Goal: Task Accomplishment & Management: Complete application form

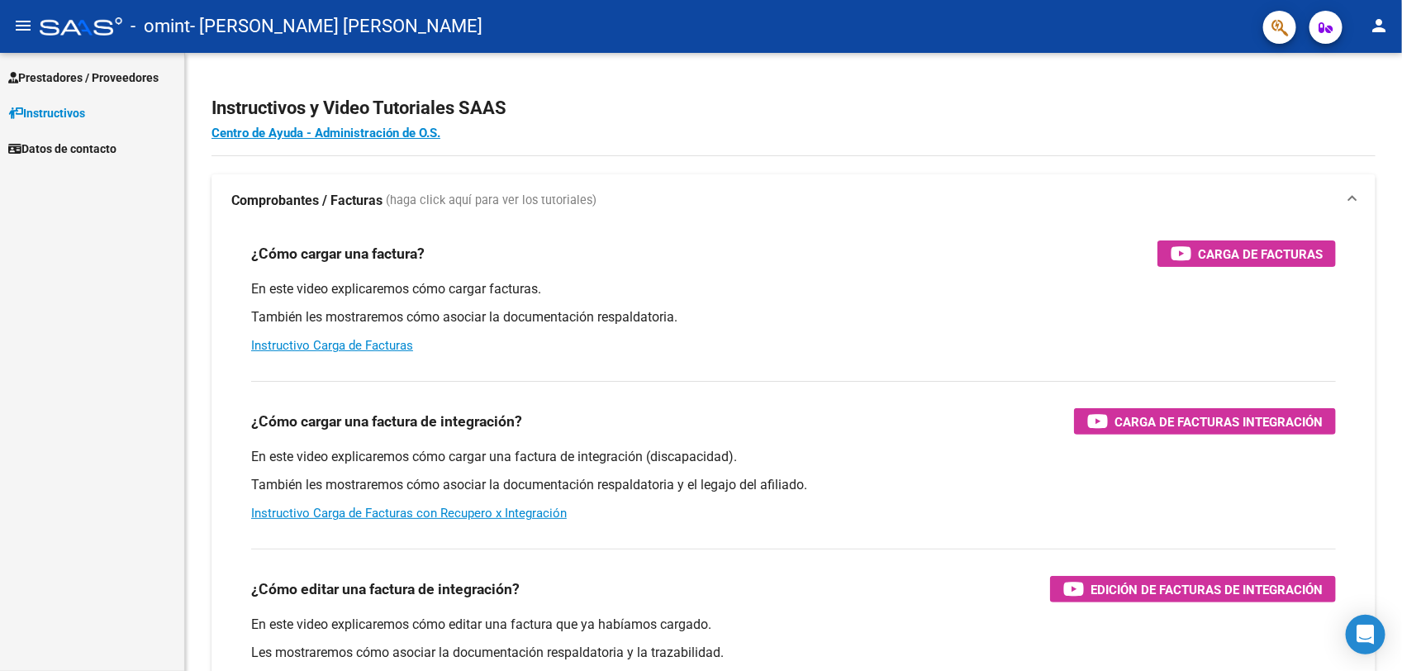
click at [72, 69] on span "Prestadores / Proveedores" at bounding box center [83, 78] width 150 height 18
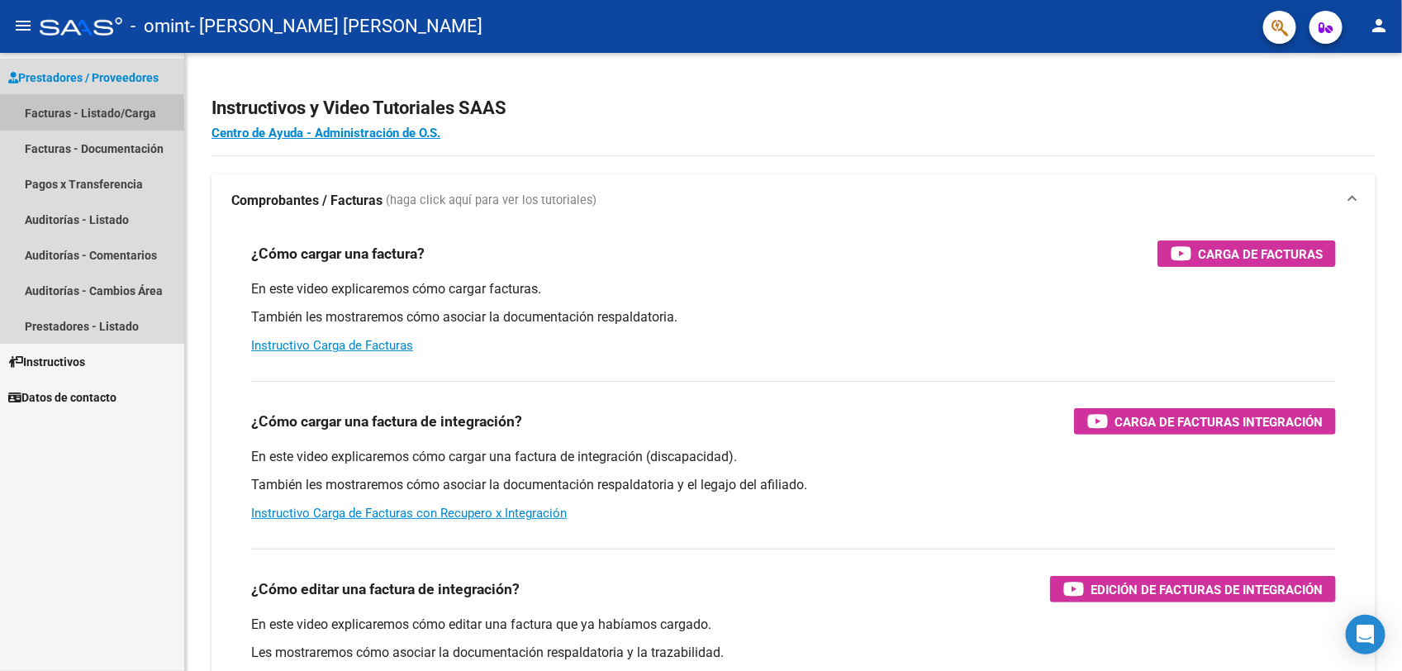
click at [79, 116] on link "Facturas - Listado/Carga" at bounding box center [92, 113] width 184 height 36
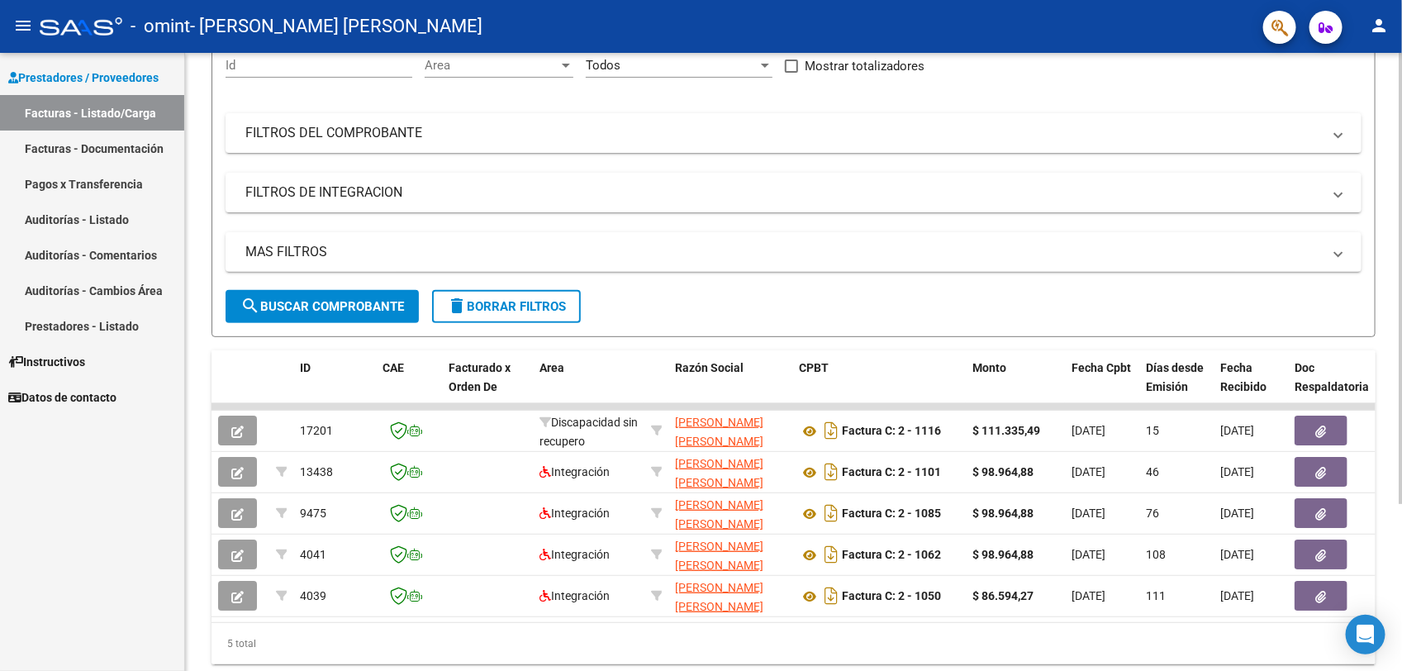
scroll to position [228, 0]
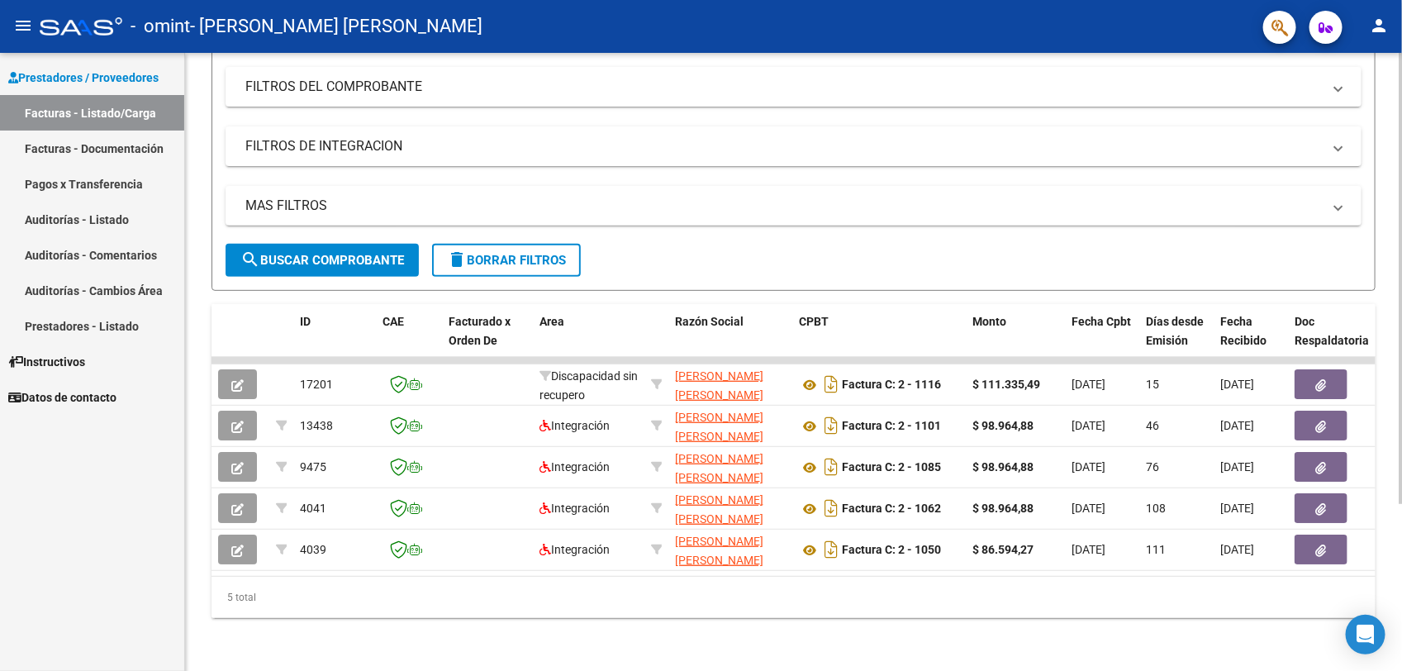
click at [1366, 501] on div "Video tutorial PRESTADORES -> Listado de CPBTs Emitidos por Prestadores / Prove…" at bounding box center [795, 255] width 1221 height 832
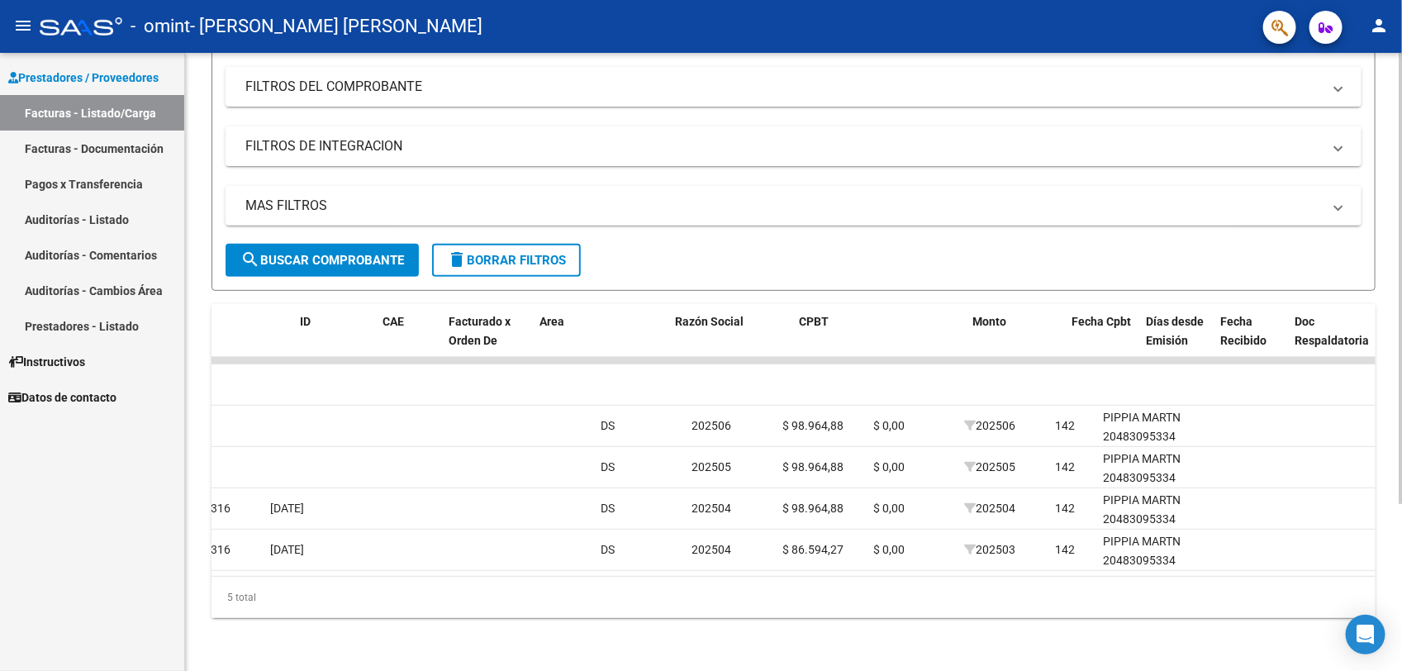
scroll to position [0, 0]
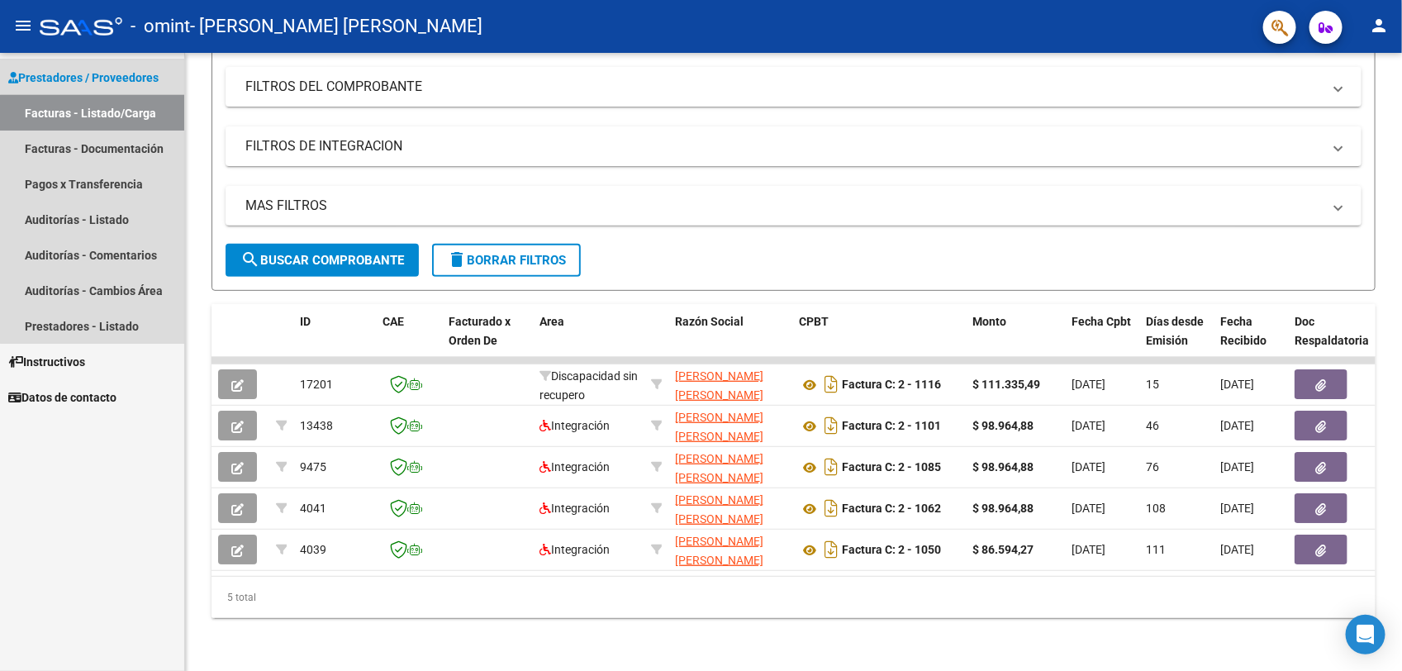
click at [103, 113] on link "Facturas - Listado/Carga" at bounding box center [92, 113] width 184 height 36
click at [72, 74] on span "Prestadores / Proveedores" at bounding box center [83, 78] width 150 height 18
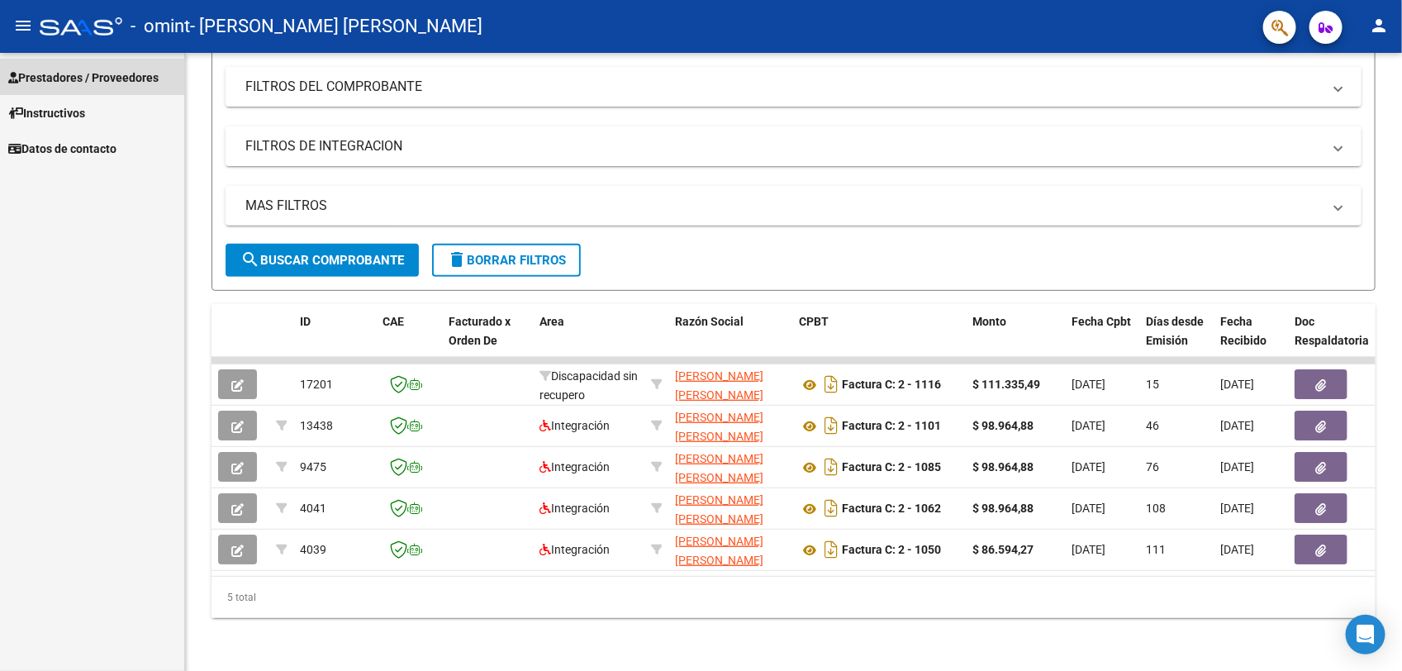
click at [72, 74] on span "Prestadores / Proveedores" at bounding box center [83, 78] width 150 height 18
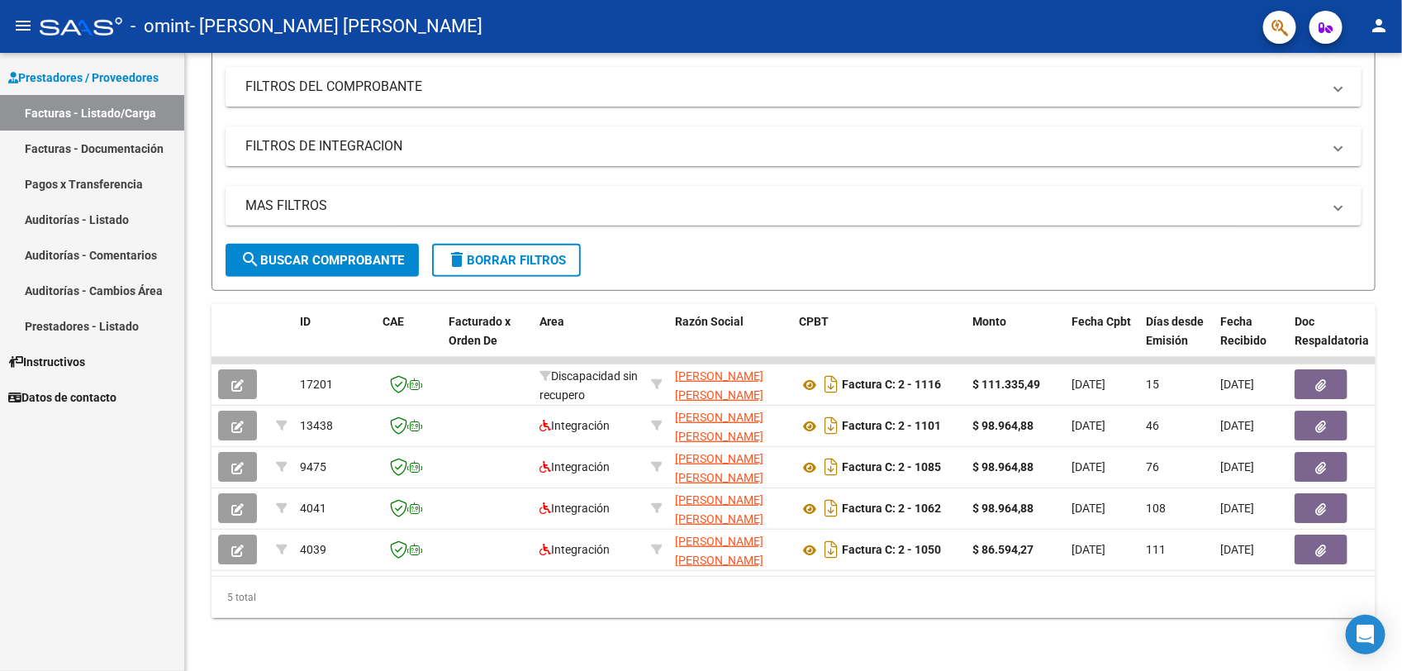
click at [81, 120] on link "Facturas - Listado/Carga" at bounding box center [92, 113] width 184 height 36
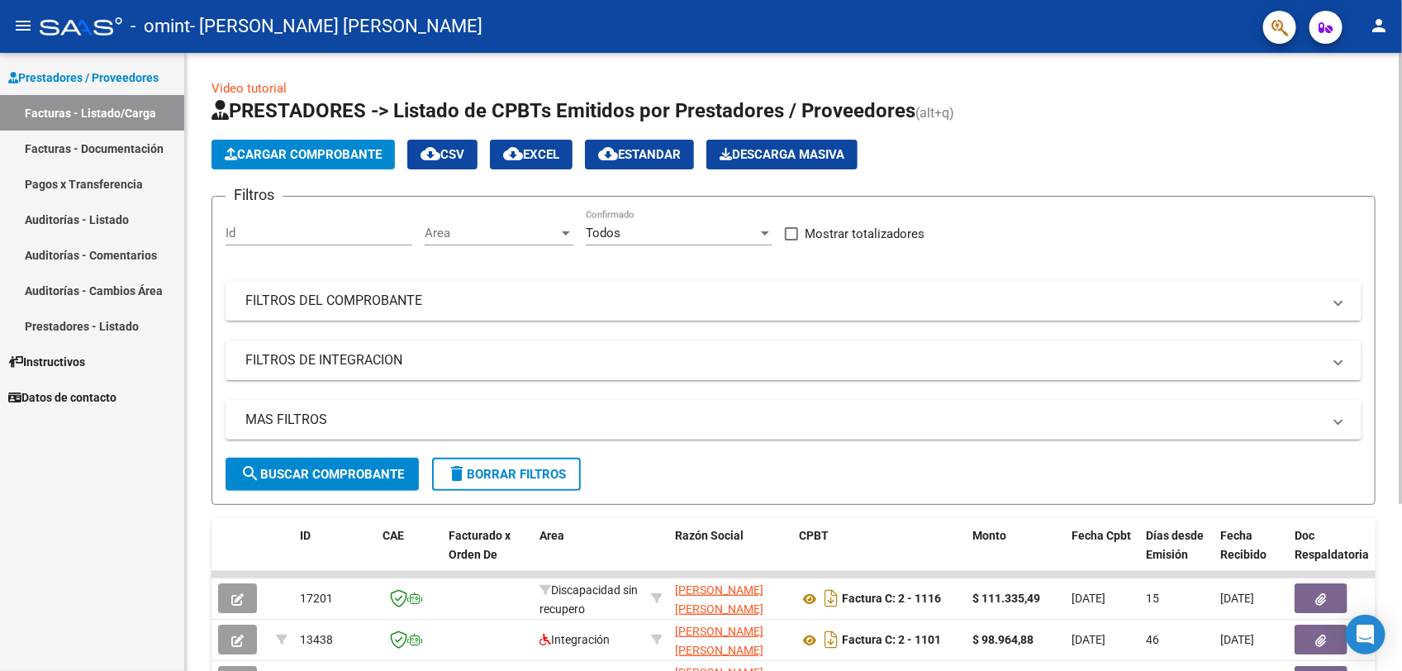
click at [1401, 76] on div at bounding box center [1401, 362] width 4 height 618
click at [1401, 76] on div at bounding box center [1401, 278] width 4 height 451
click at [294, 141] on button "Cargar Comprobante" at bounding box center [302, 155] width 183 height 30
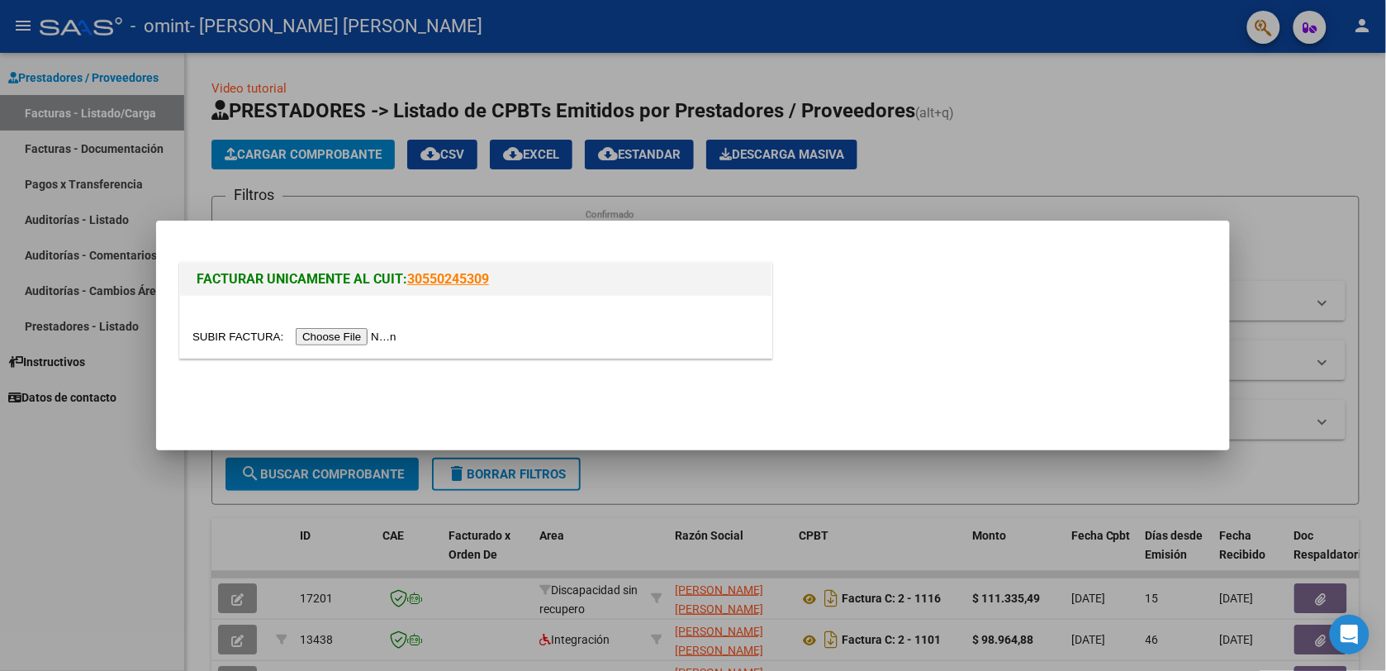
click at [332, 333] on input "file" at bounding box center [296, 336] width 209 height 17
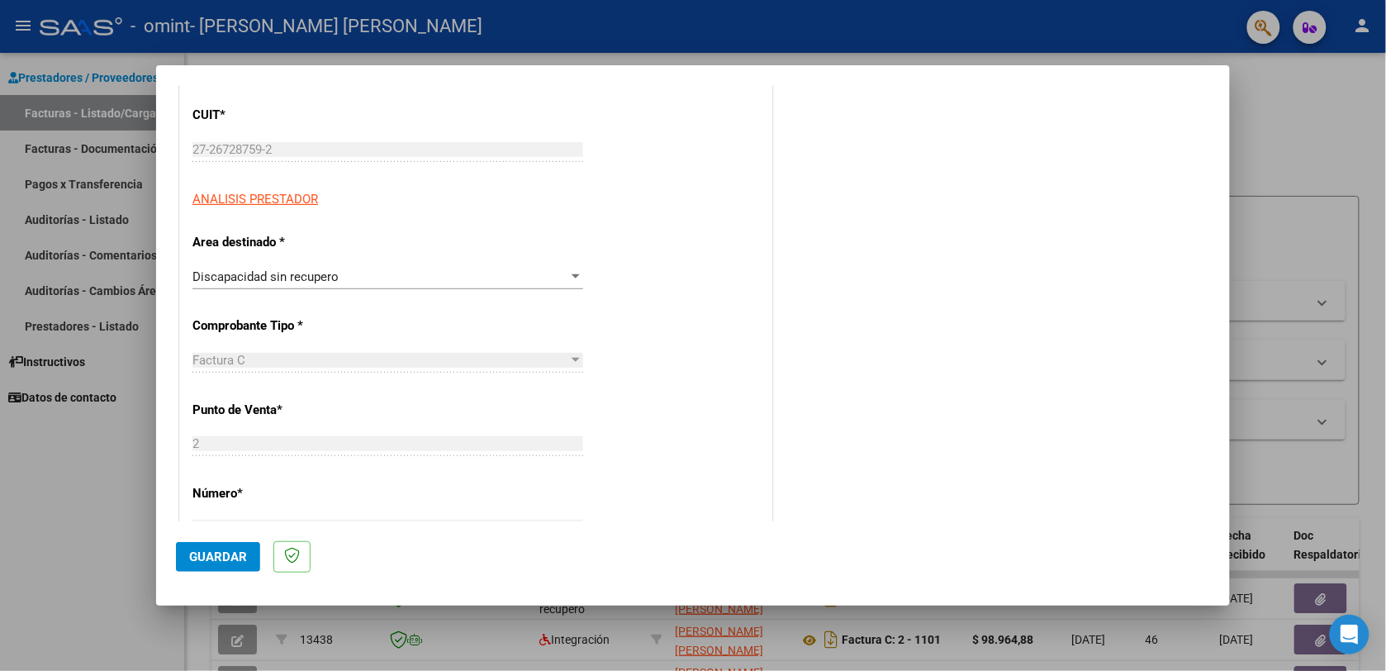
scroll to position [207, 0]
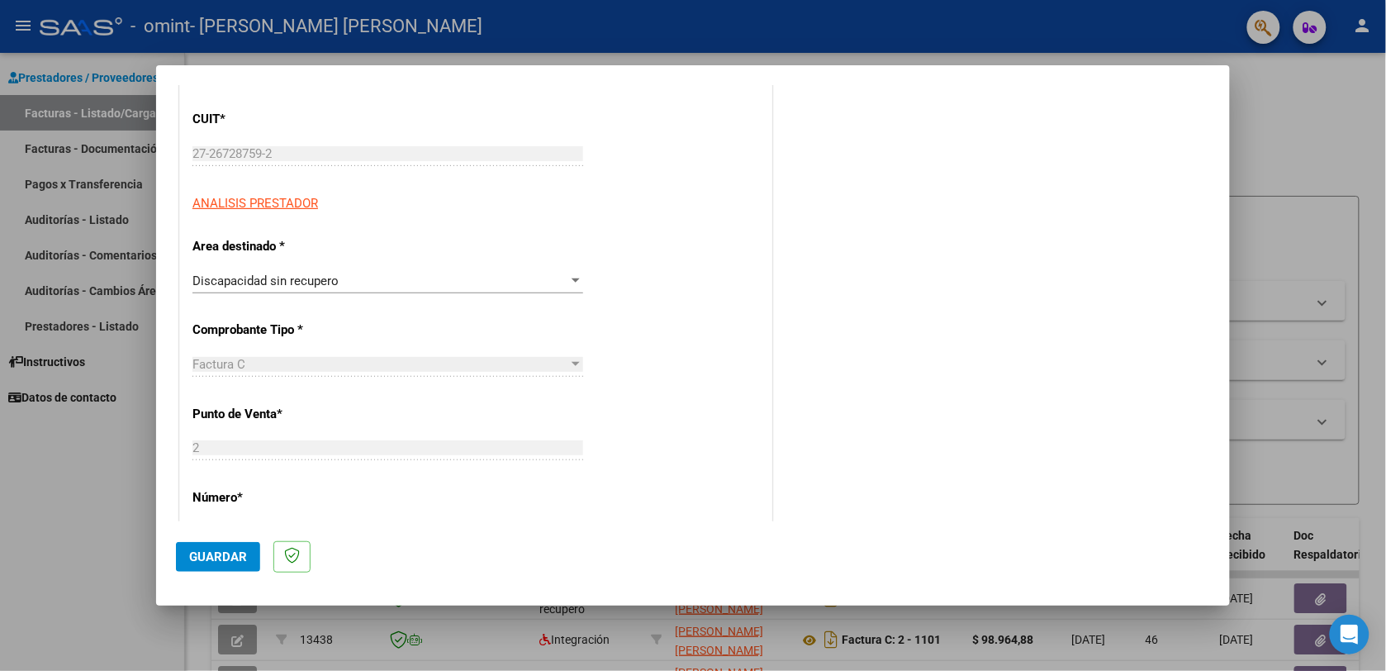
click at [568, 277] on div at bounding box center [575, 280] width 15 height 13
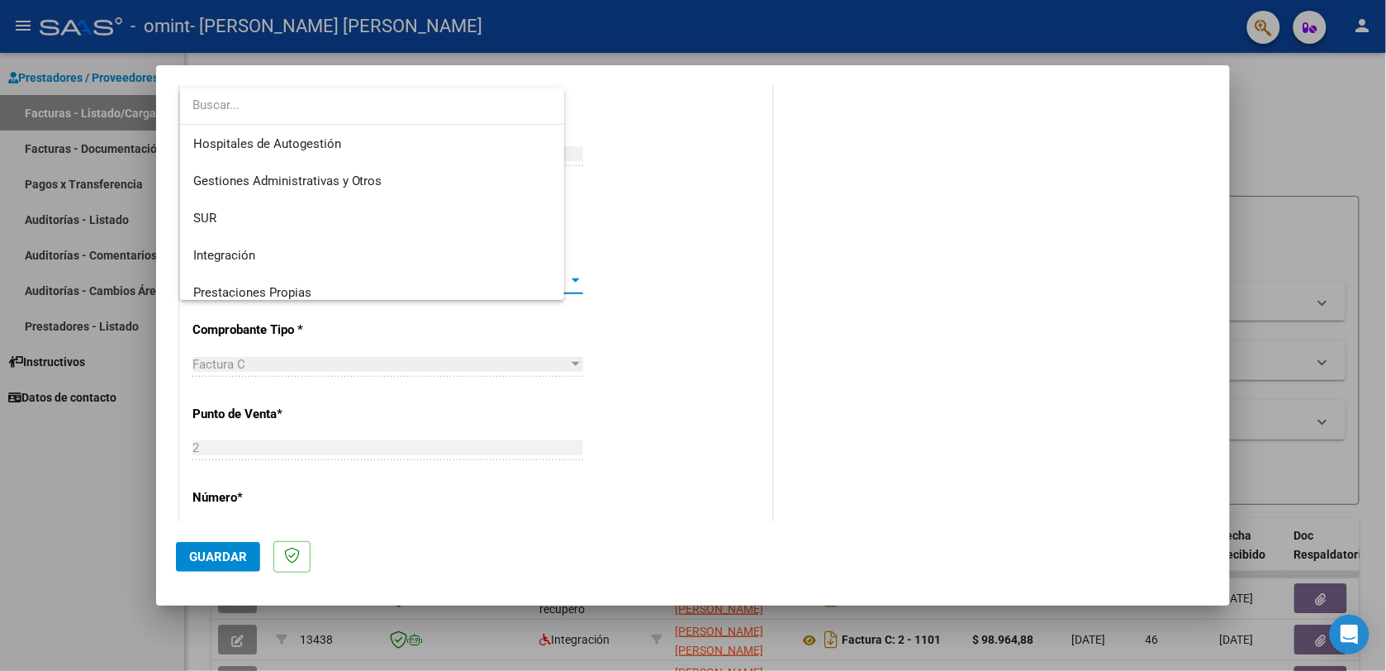
scroll to position [122, 0]
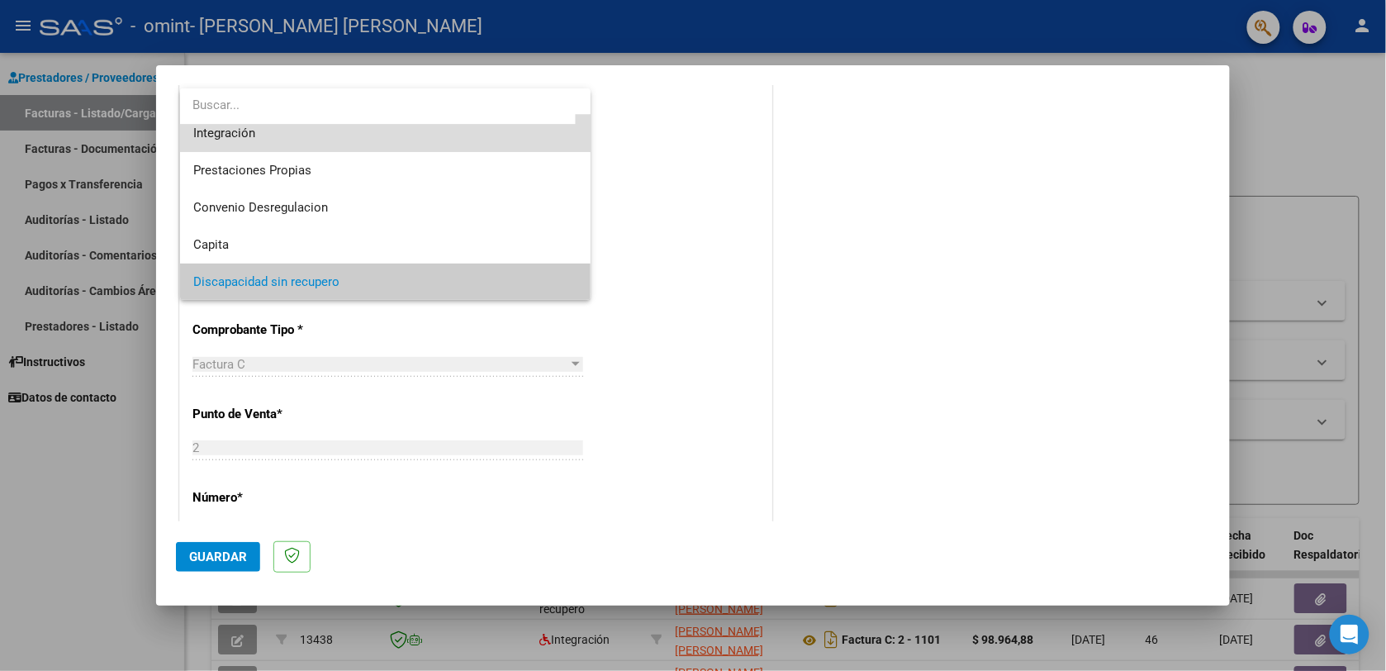
click at [493, 141] on span "Integración" at bounding box center [385, 133] width 385 height 37
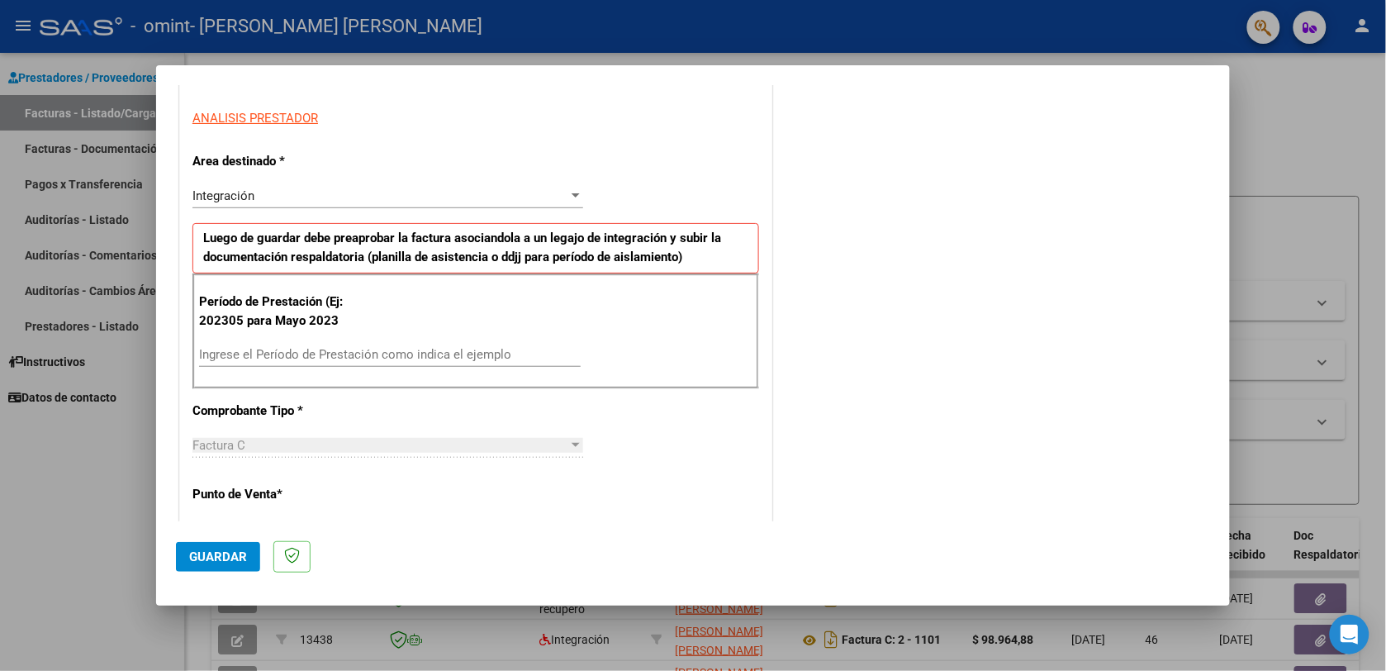
scroll to position [293, 0]
click at [202, 352] on input "Ingrese el Período de Prestación como indica el ejemplo" at bounding box center [390, 352] width 382 height 15
type input "202507"
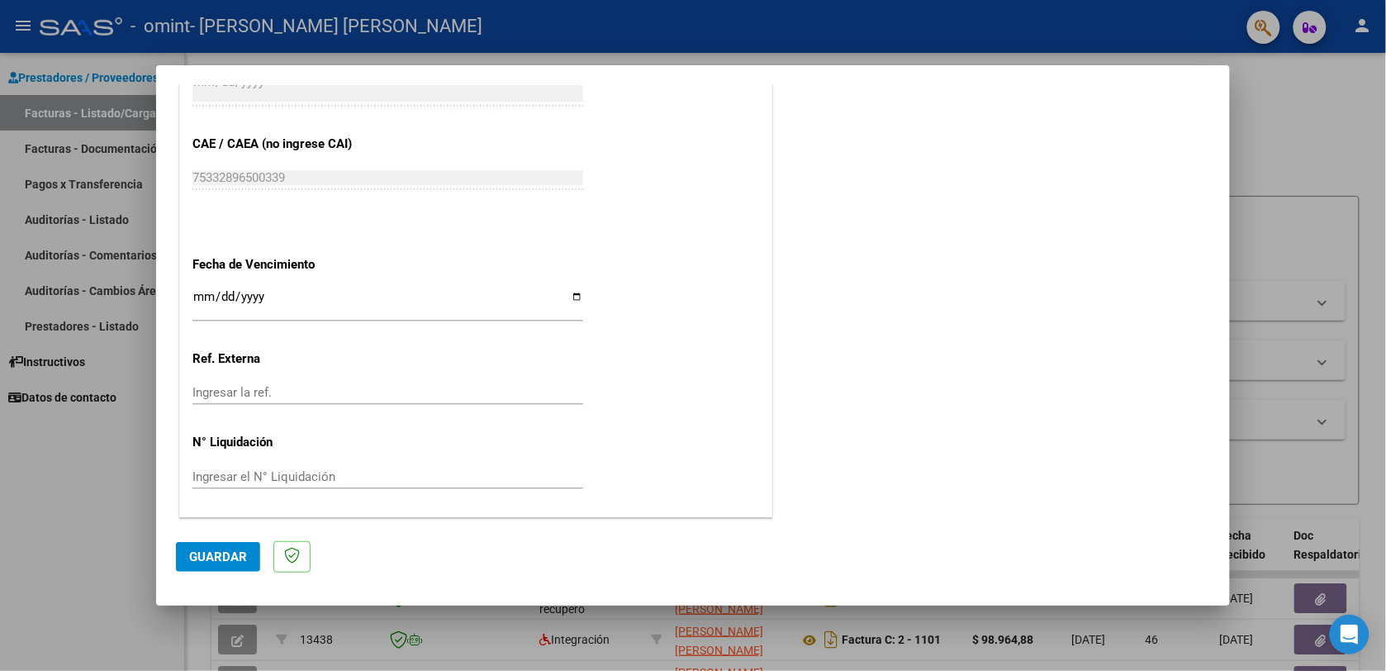
scroll to position [989, 0]
click at [217, 544] on button "Guardar" at bounding box center [218, 557] width 84 height 30
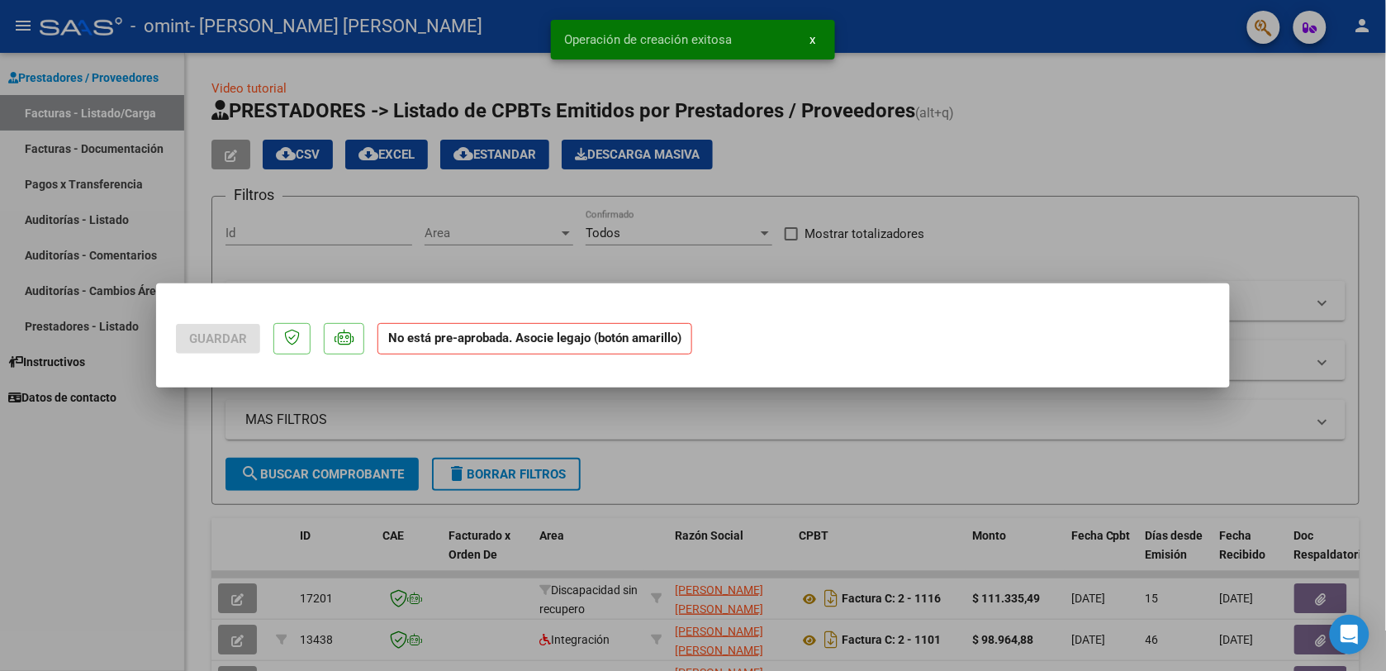
scroll to position [0, 0]
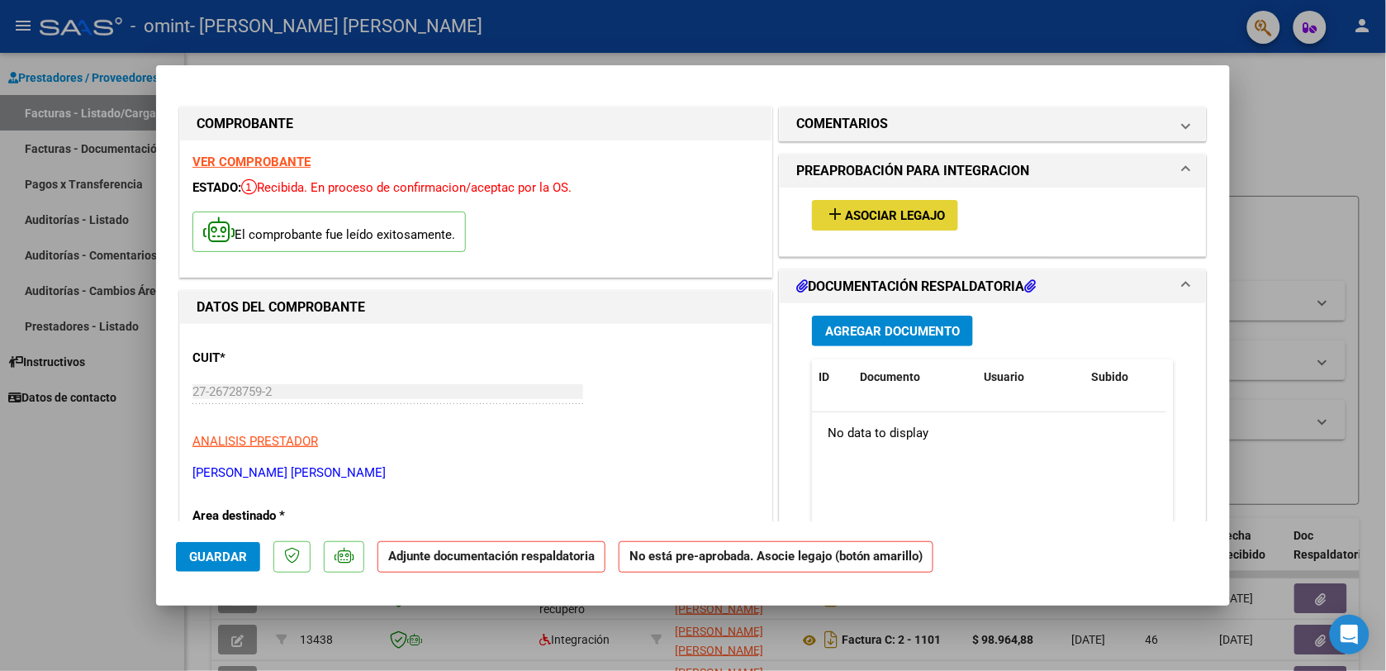
click at [913, 221] on span "Asociar Legajo" at bounding box center [895, 215] width 100 height 15
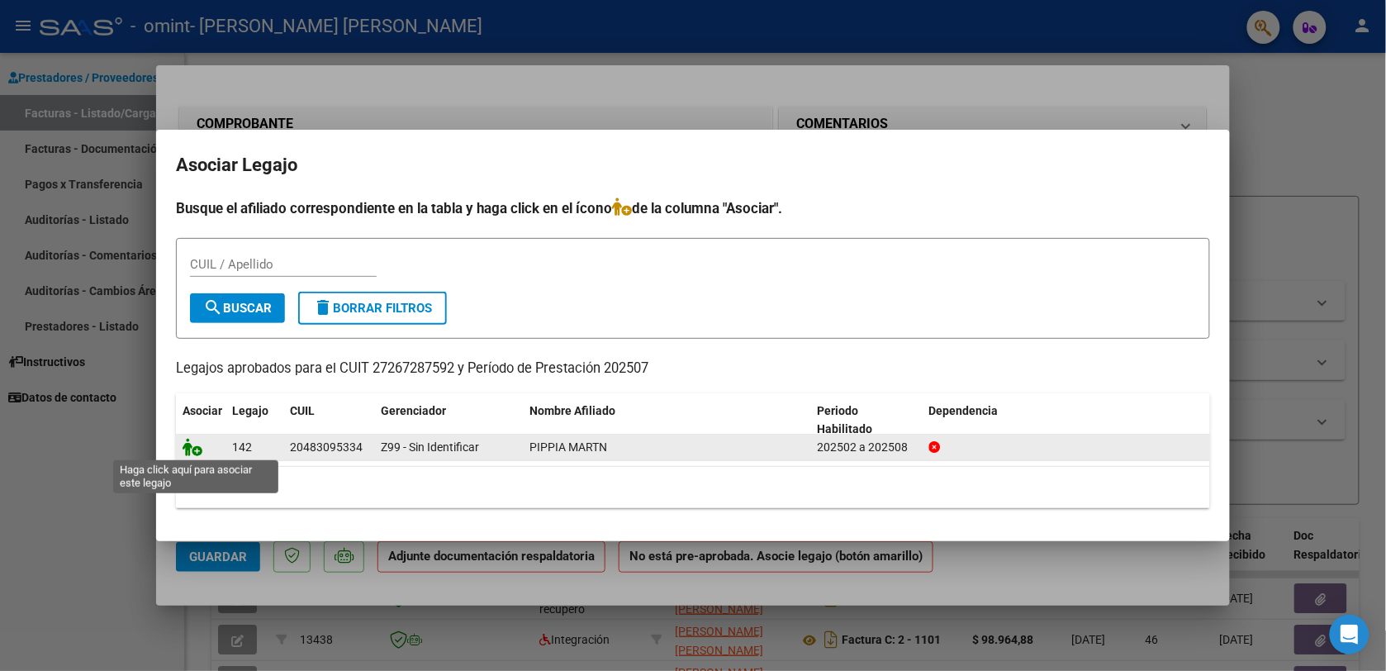
click at [190, 446] on icon at bounding box center [193, 447] width 20 height 18
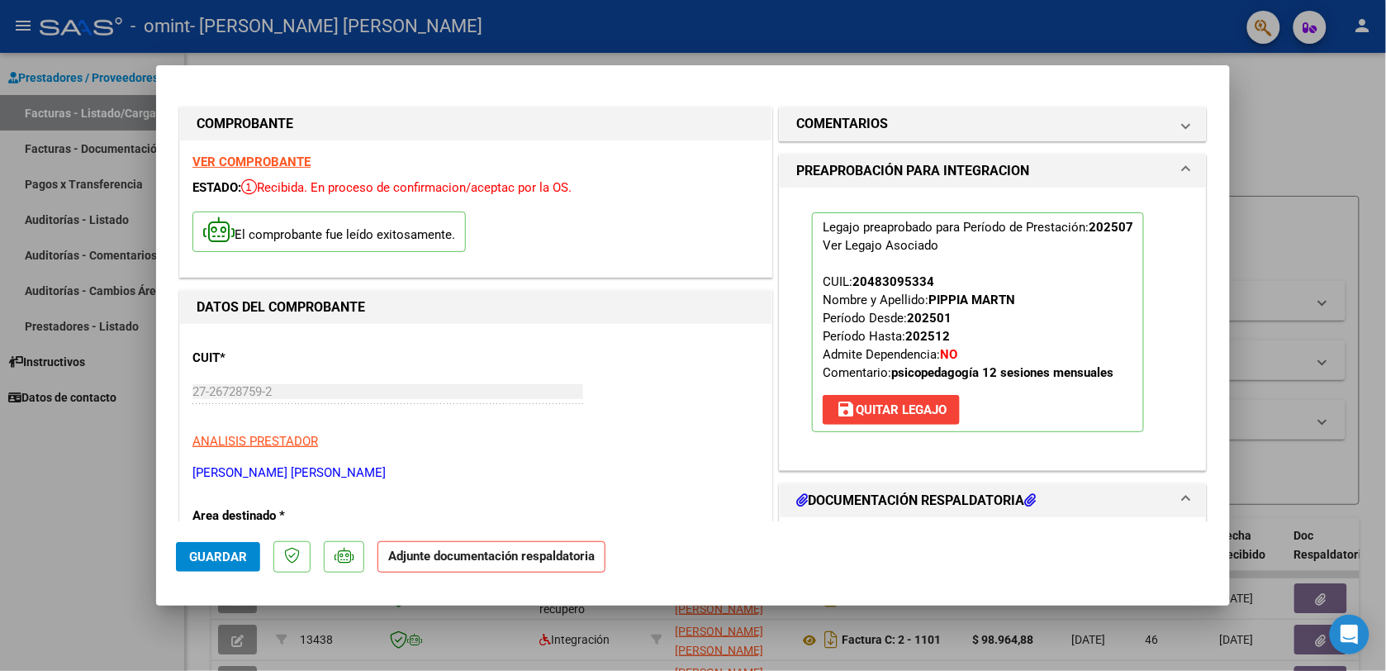
click at [947, 493] on h1 "DOCUMENTACIÓN RESPALDATORIA" at bounding box center [916, 501] width 240 height 20
click at [943, 501] on h1 "DOCUMENTACIÓN RESPALDATORIA" at bounding box center [916, 501] width 240 height 20
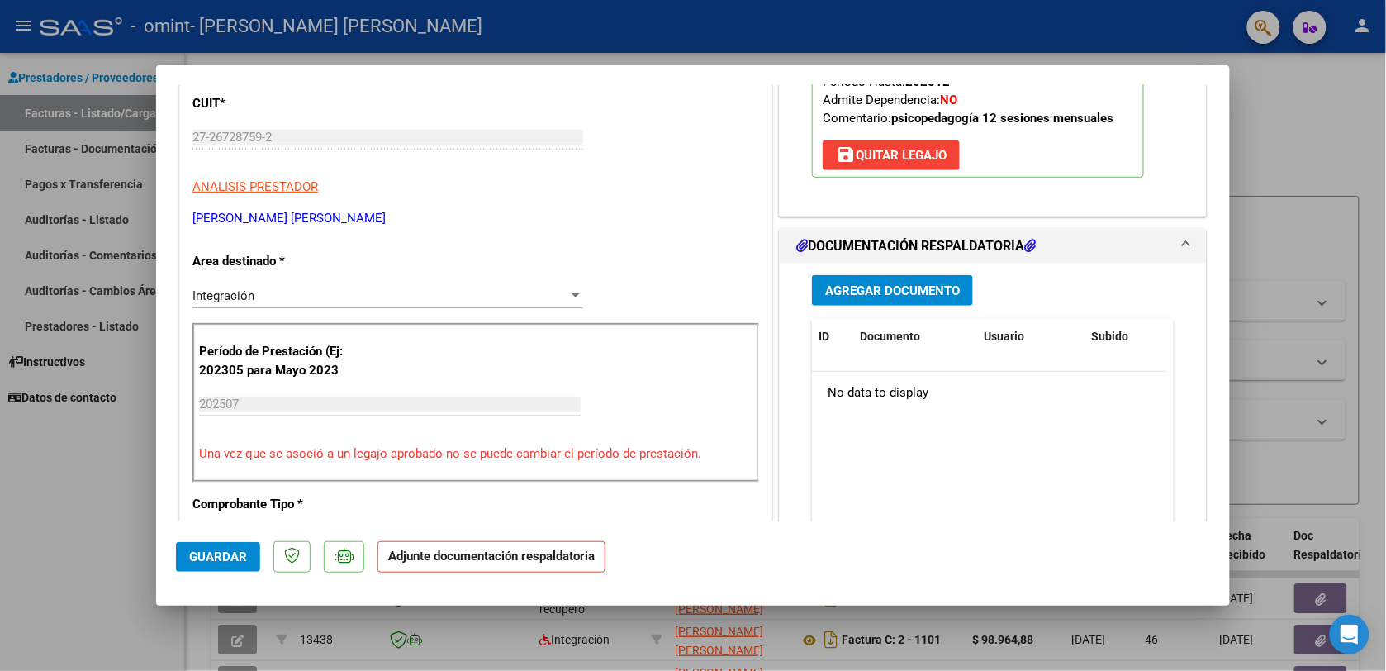
scroll to position [298, 0]
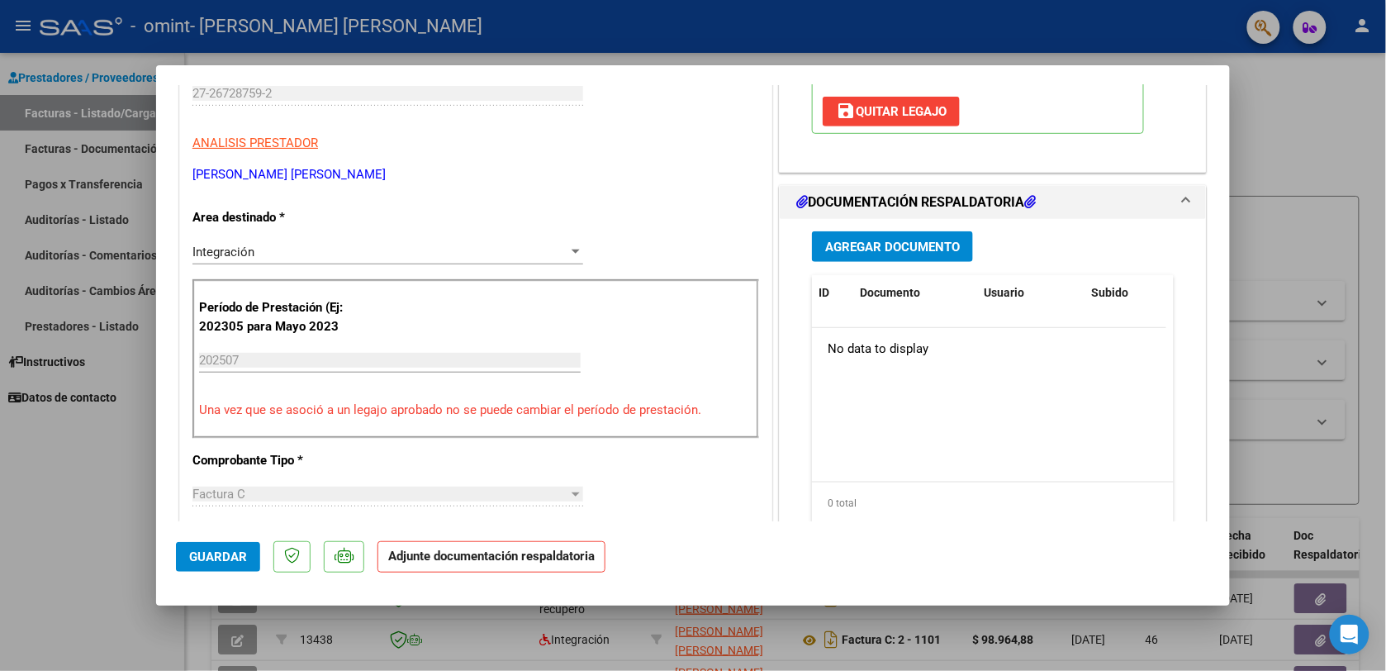
click at [894, 245] on span "Agregar Documento" at bounding box center [892, 247] width 135 height 15
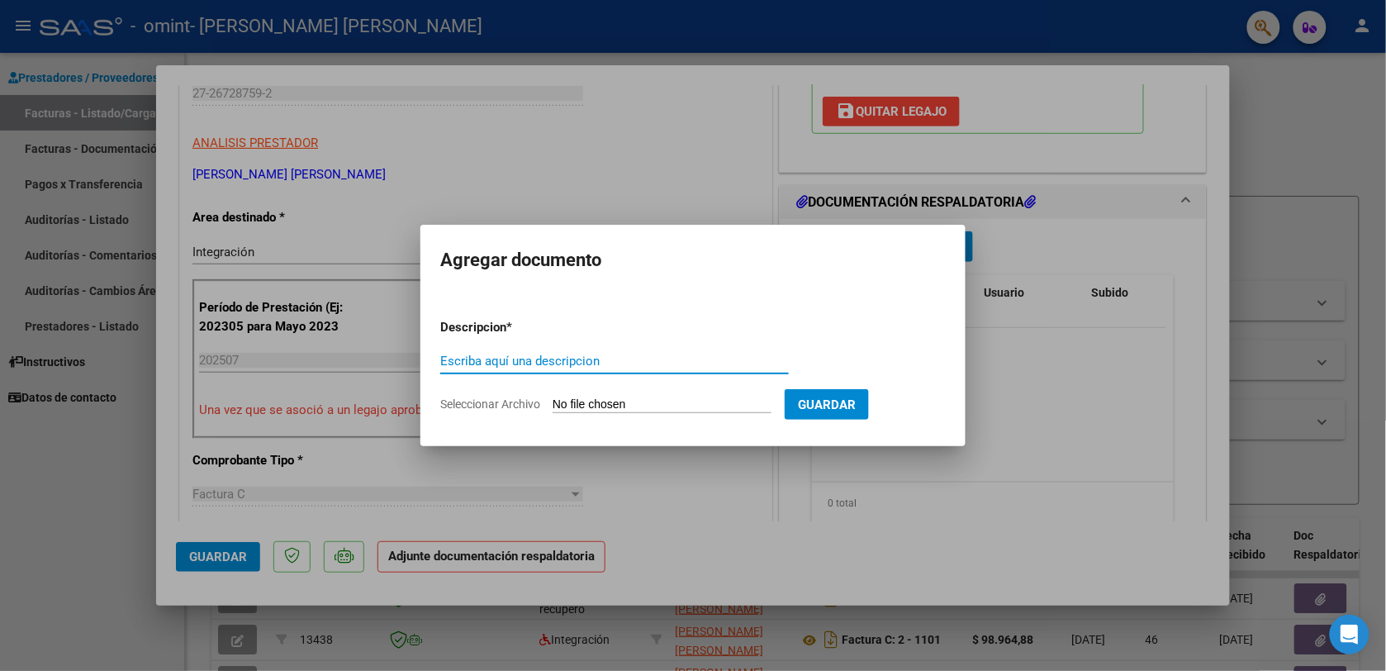
click at [670, 360] on input "Escriba aquí una descripcion" at bounding box center [614, 361] width 349 height 15
type input "Planilla Asistencia Julio"
click at [650, 398] on input "Seleccionar Archivo" at bounding box center [662, 405] width 219 height 16
type input "C:\fakepath\Planilla Asistencia Julio Pippia M..pdf"
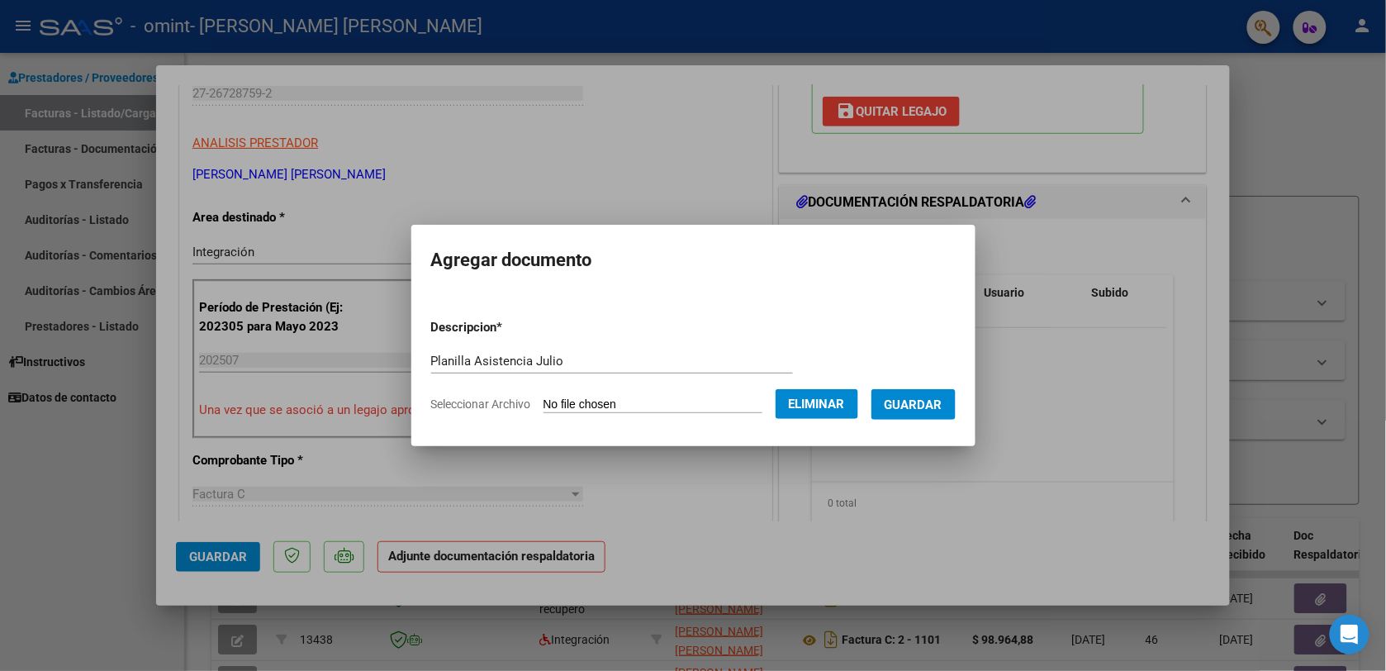
click at [934, 393] on button "Guardar" at bounding box center [914, 404] width 84 height 31
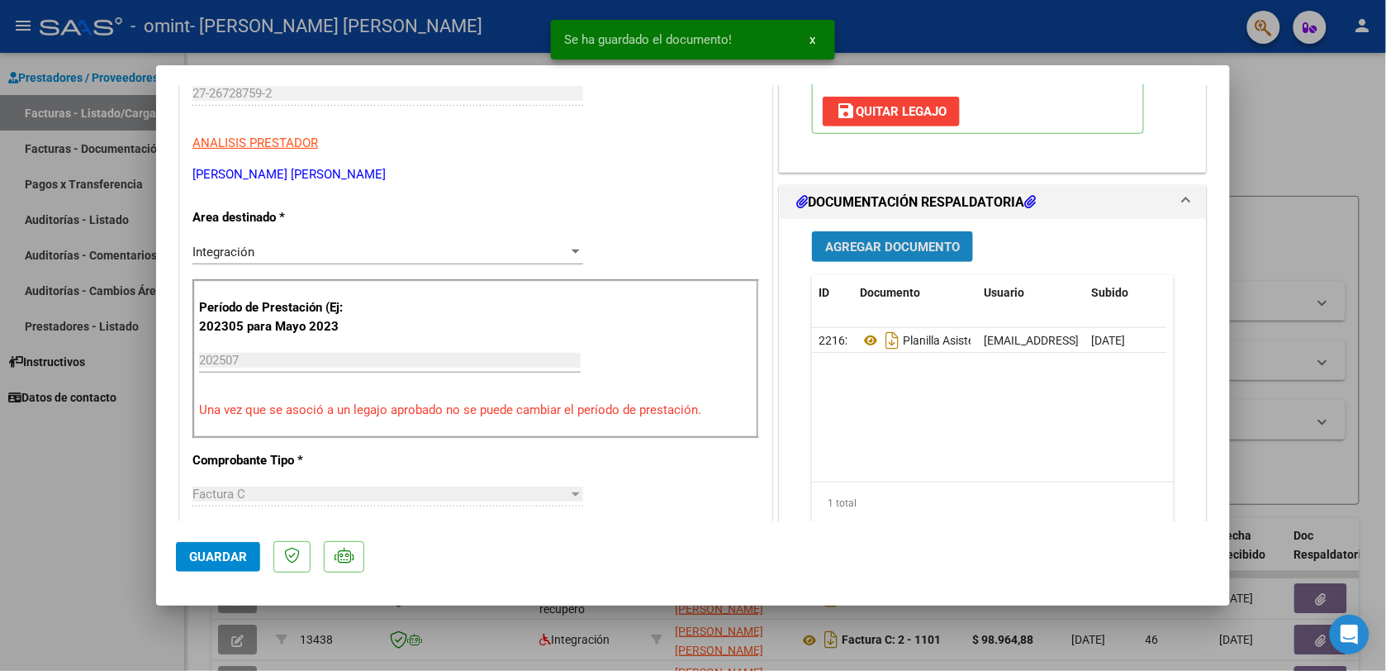
click at [932, 250] on span "Agregar Documento" at bounding box center [892, 247] width 135 height 15
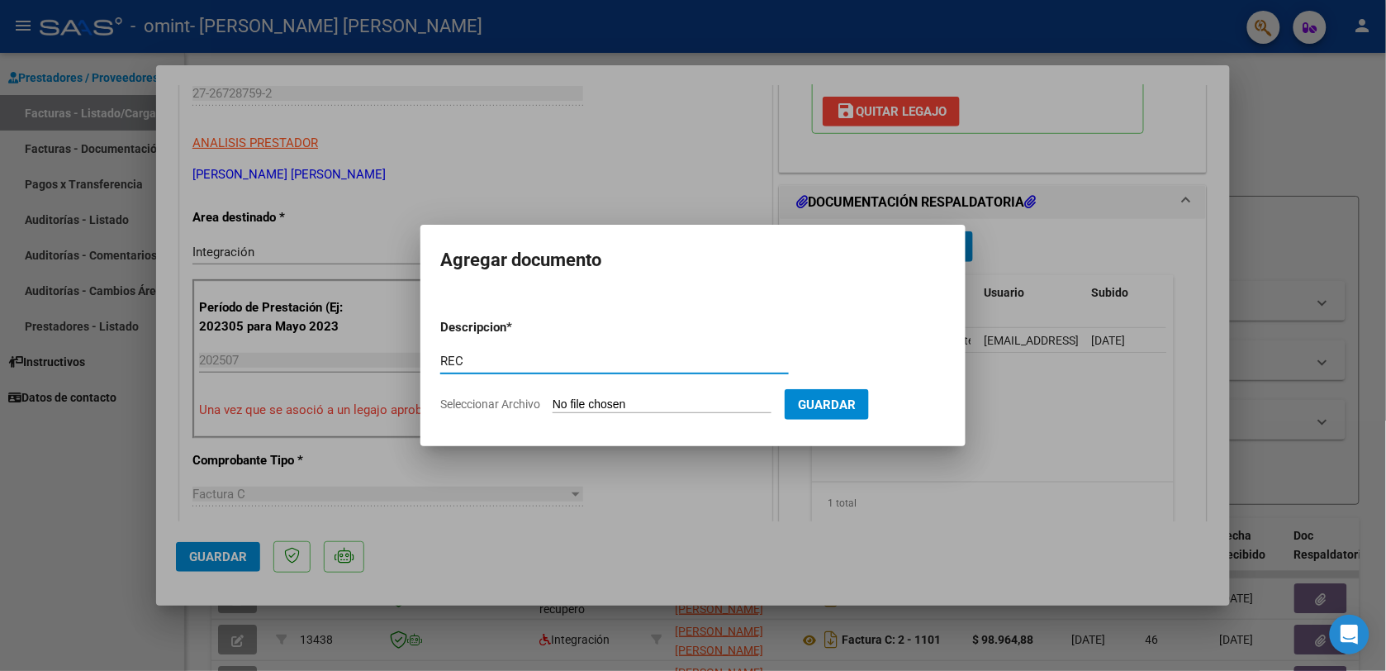
type input "Recibo"
click at [684, 397] on app-file-uploader "Seleccionar Archivo" at bounding box center [612, 404] width 345 height 15
click at [628, 405] on input "Seleccionar Archivo" at bounding box center [662, 405] width 219 height 16
type input "C:\fakepath\Recibo N °0000137.pdf"
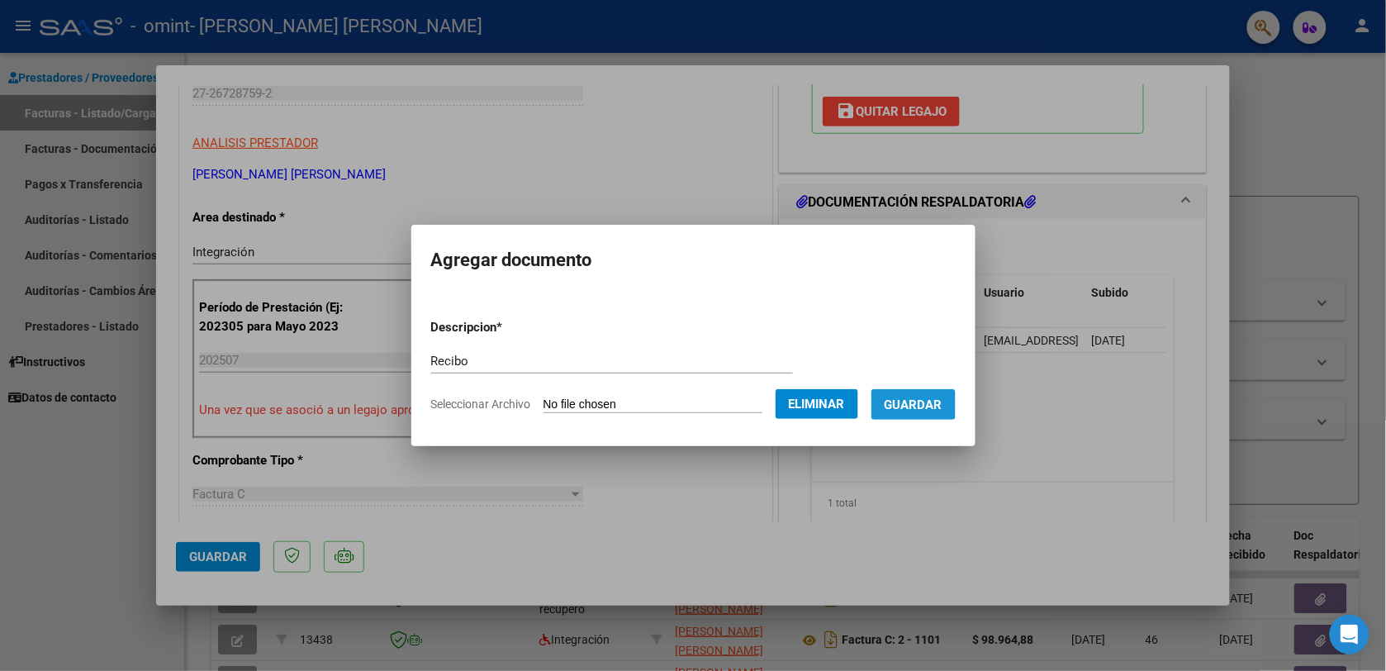
click at [919, 399] on span "Guardar" at bounding box center [914, 404] width 58 height 15
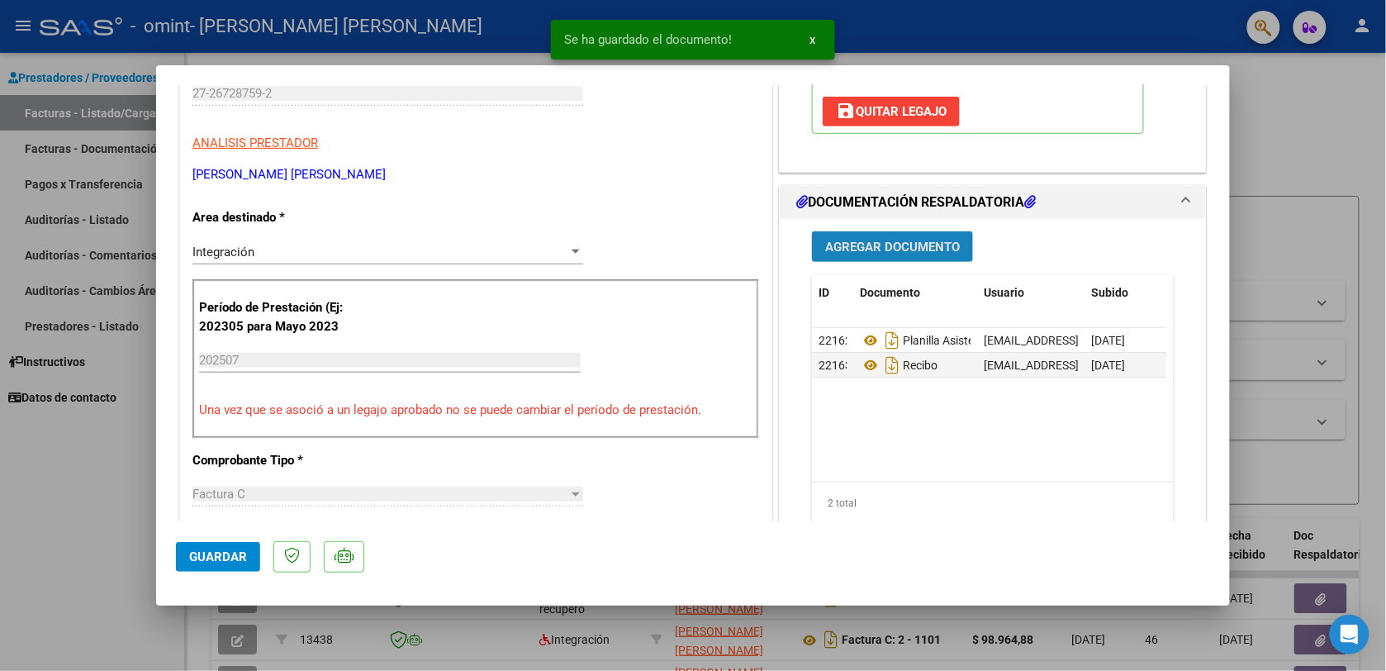
click at [890, 242] on span "Agregar Documento" at bounding box center [892, 247] width 135 height 15
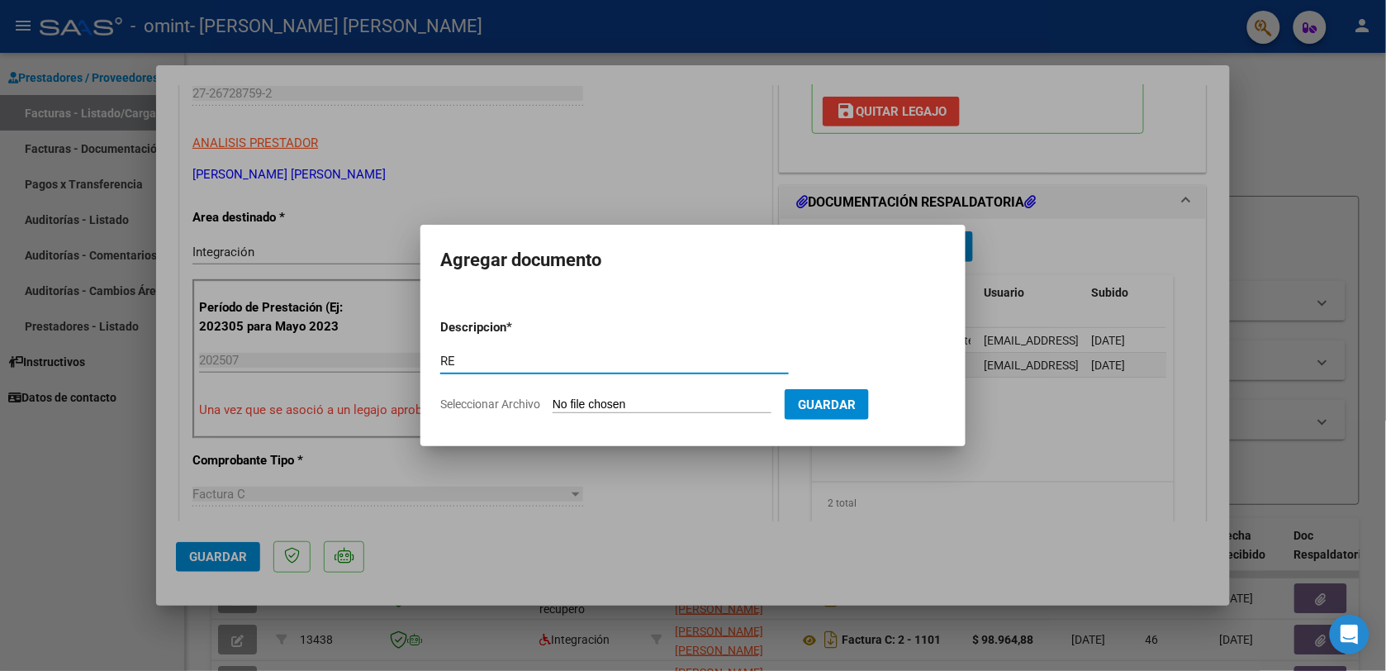
type input "Recibo"
click at [742, 397] on app-file-uploader "Seleccionar Archivo" at bounding box center [612, 404] width 345 height 15
click at [699, 401] on input "Seleccionar Archivo" at bounding box center [662, 405] width 219 height 16
type input "C:\fakepath\Recibo N°0000138.pdf"
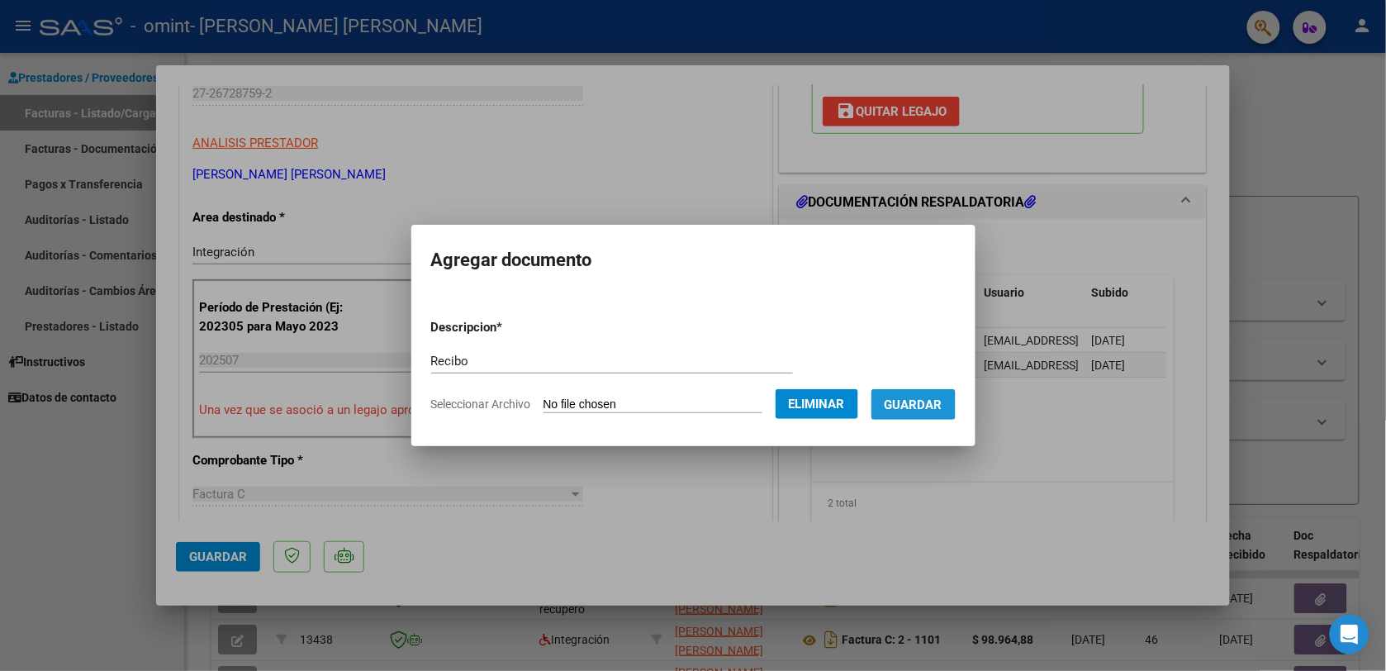
click at [930, 397] on span "Guardar" at bounding box center [914, 404] width 58 height 15
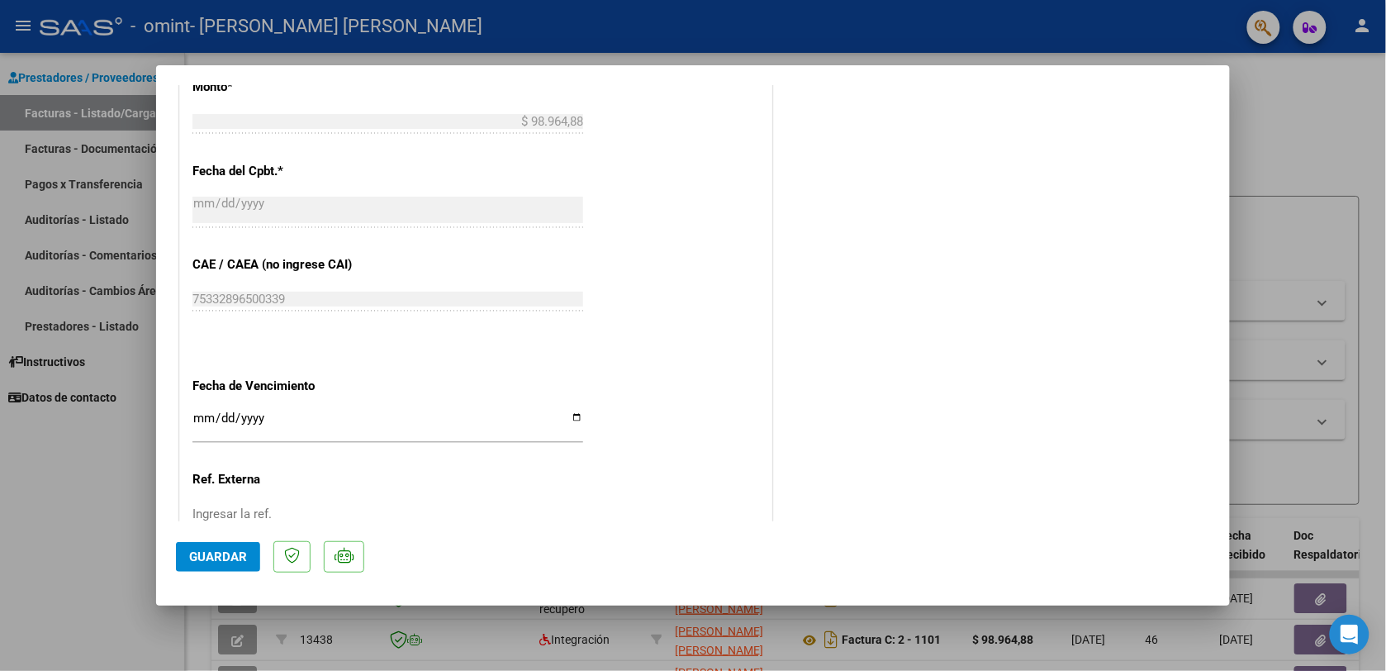
scroll to position [0, 0]
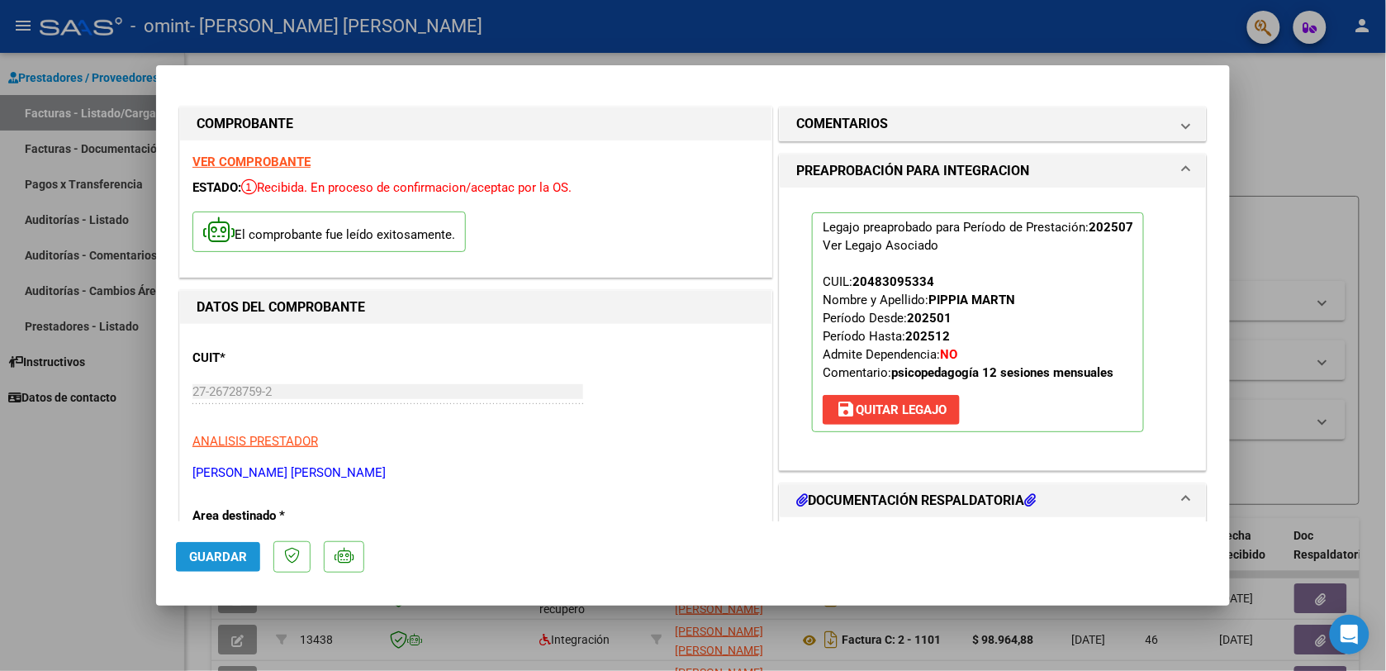
click at [215, 552] on span "Guardar" at bounding box center [218, 556] width 58 height 15
click at [207, 551] on span "Guardar" at bounding box center [218, 556] width 58 height 15
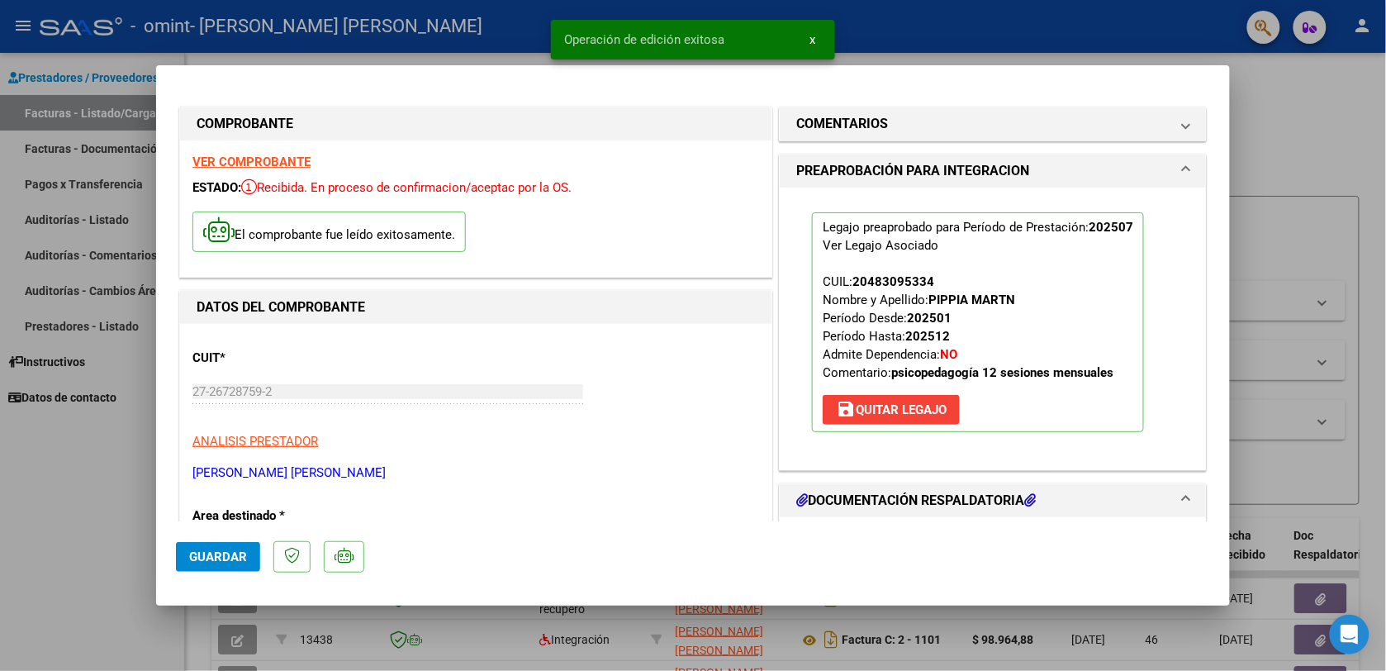
click at [1330, 109] on div at bounding box center [693, 335] width 1386 height 671
type input "$ 0,00"
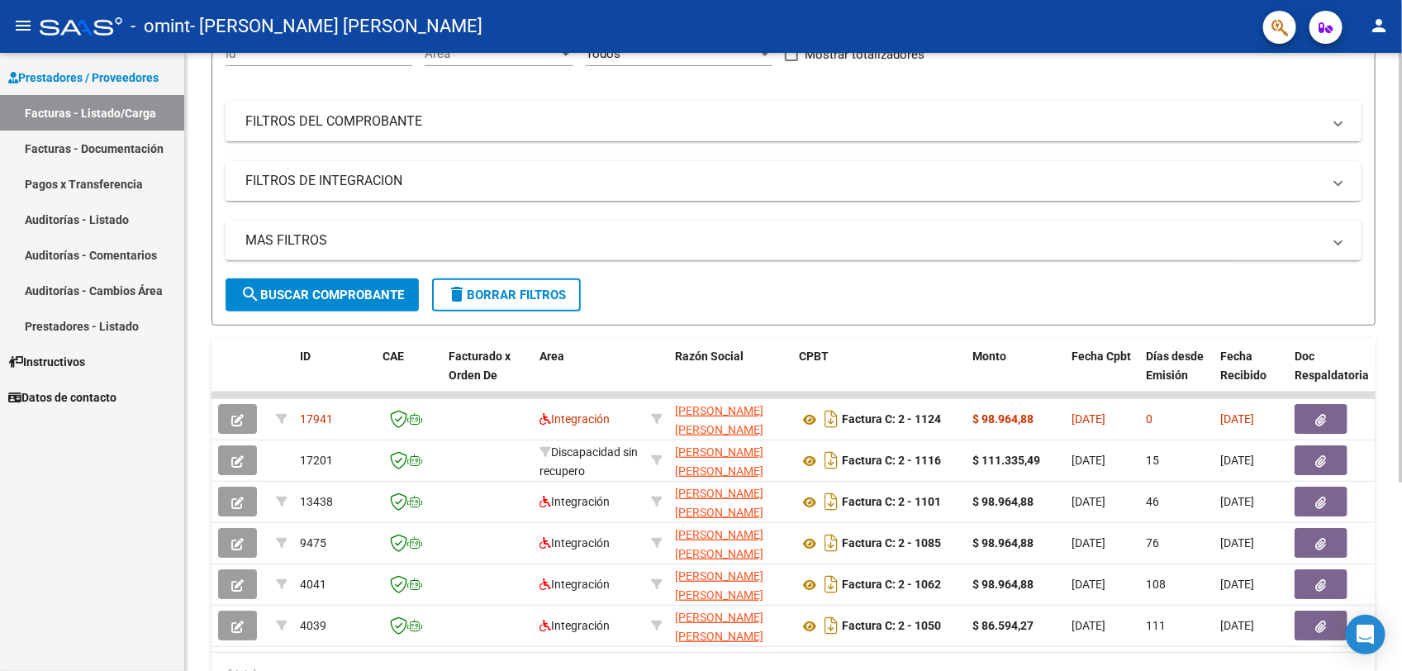
scroll to position [269, 0]
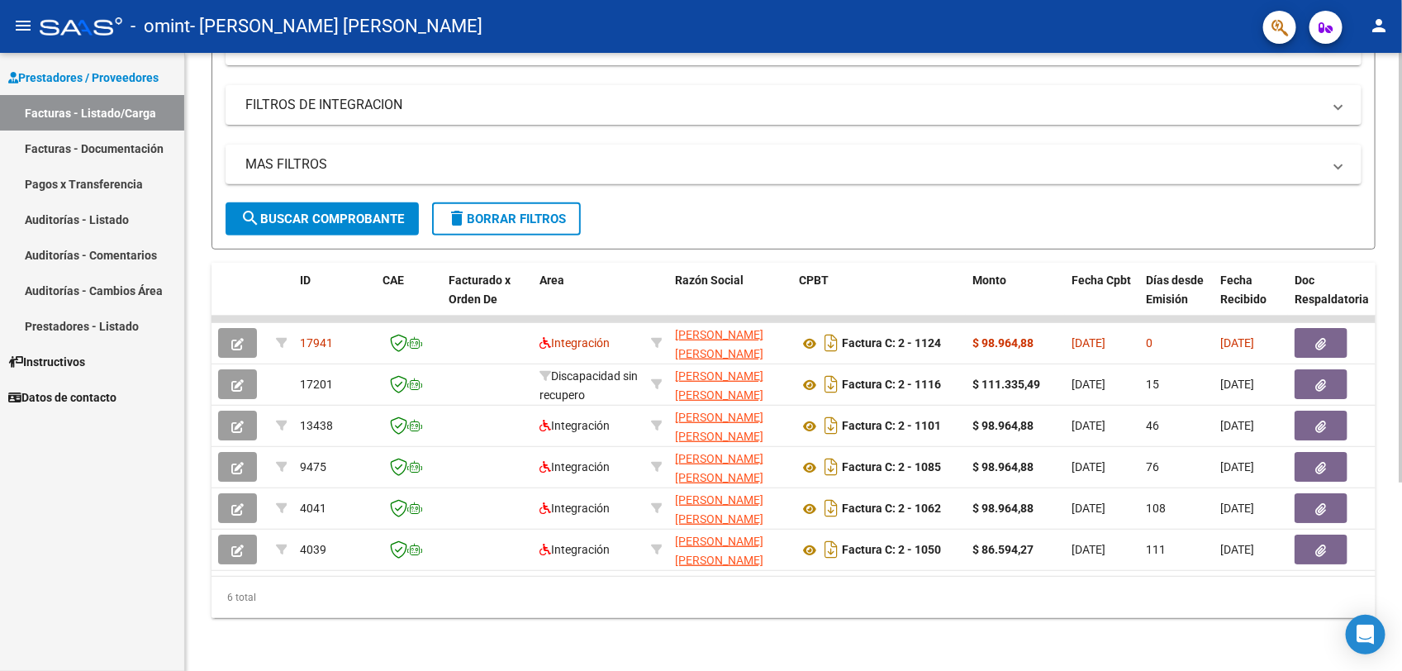
click at [1401, 352] on html "menu - omint - PANCANI NATALIA LORENA person Prestadores / Proveedores Facturas…" at bounding box center [701, 335] width 1402 height 671
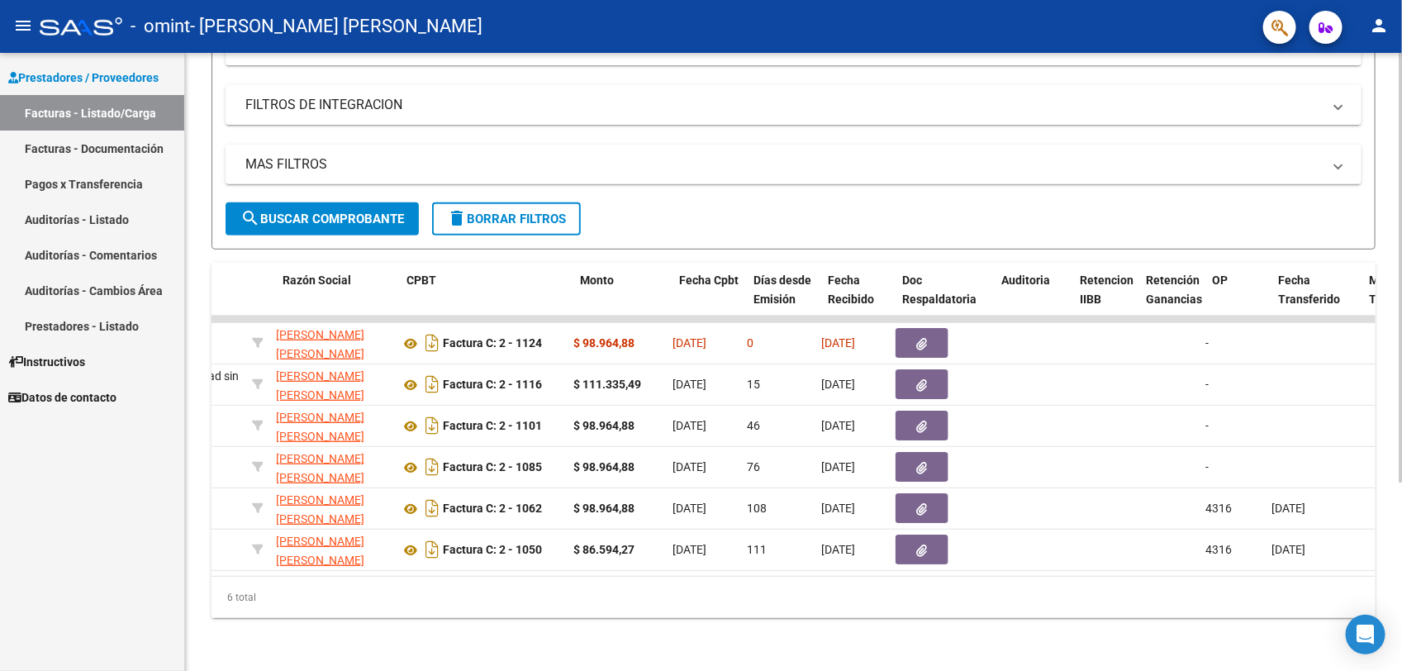
scroll to position [0, 392]
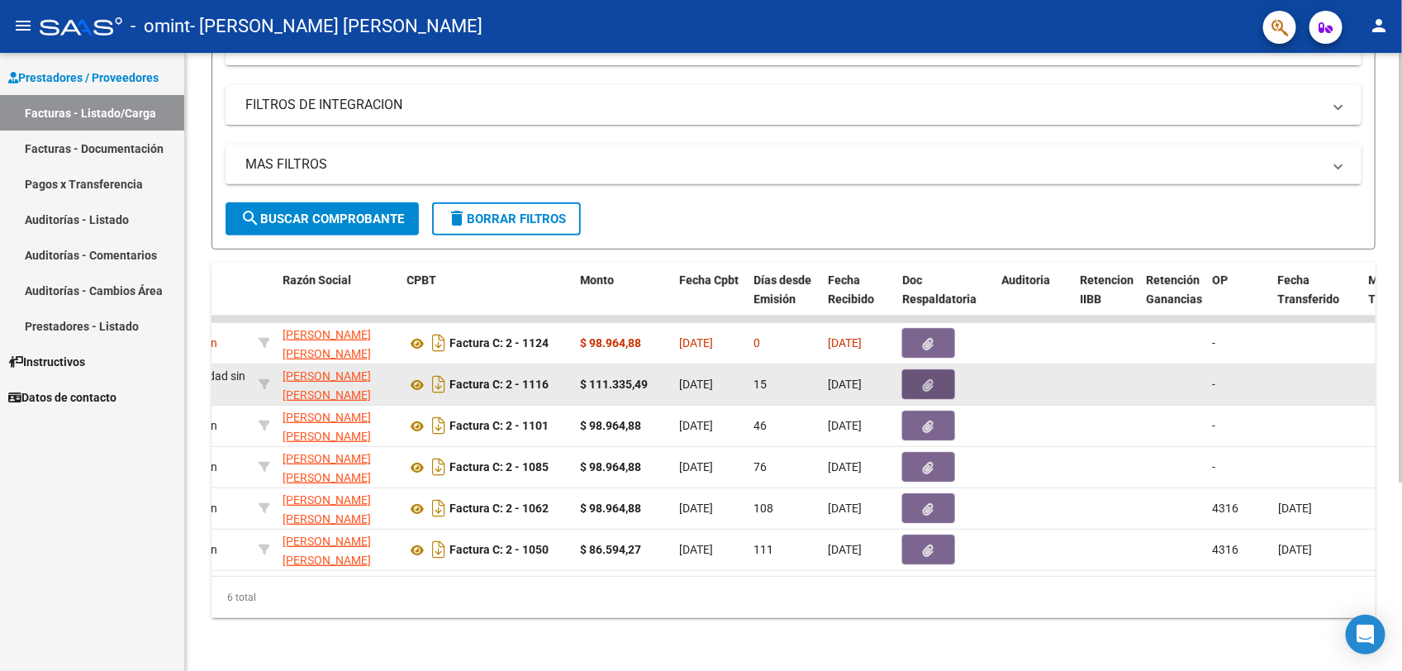
click at [939, 369] on button "button" at bounding box center [928, 384] width 53 height 30
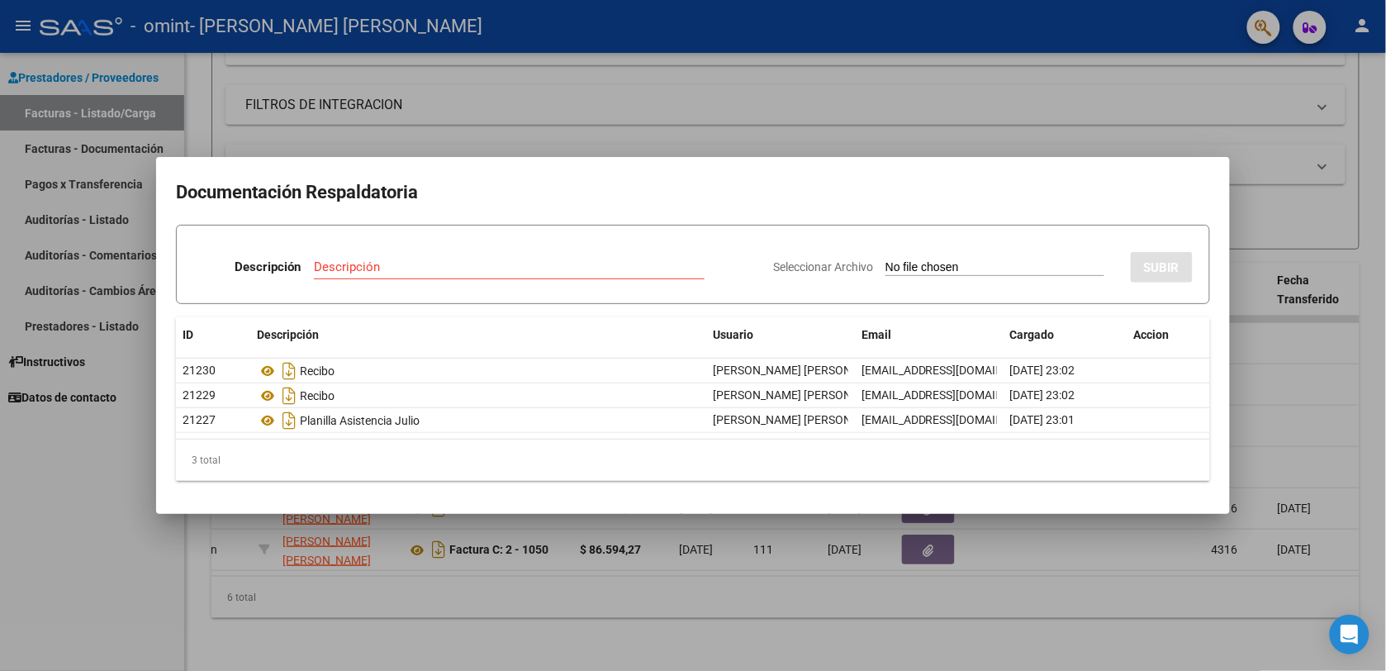
click at [1378, 203] on div at bounding box center [693, 335] width 1386 height 671
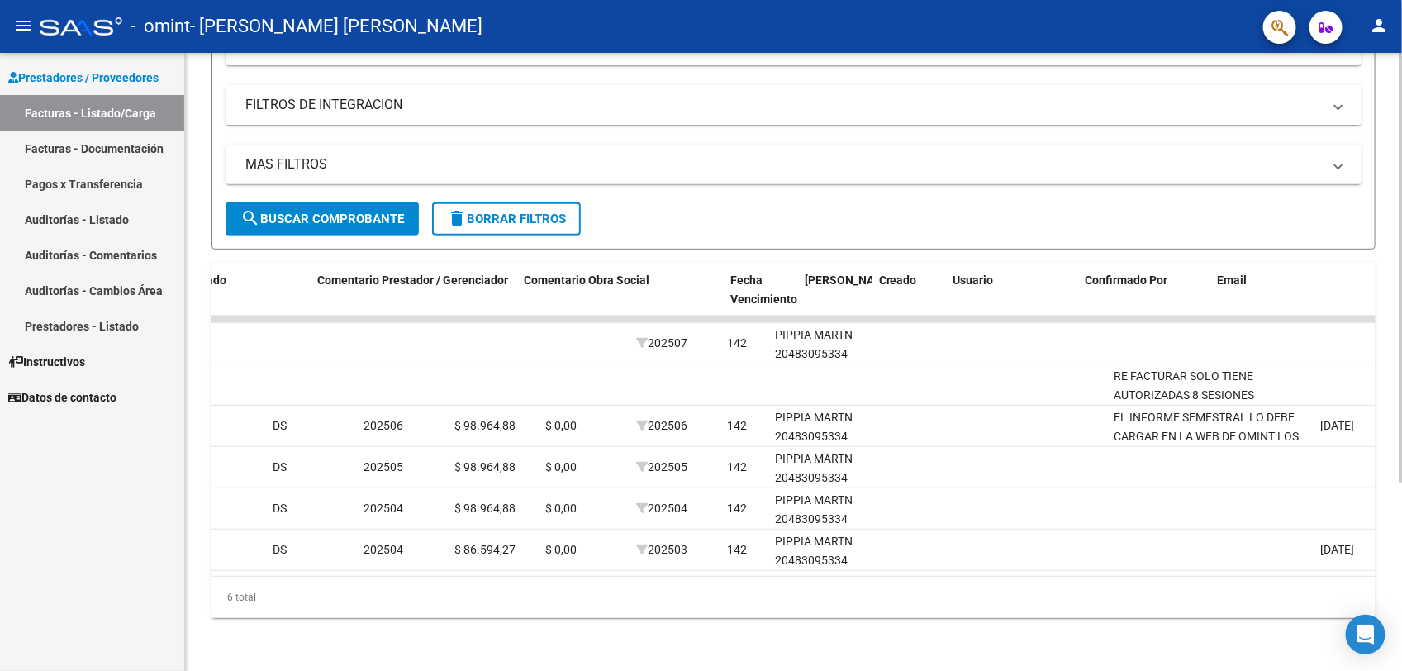
scroll to position [0, 2318]
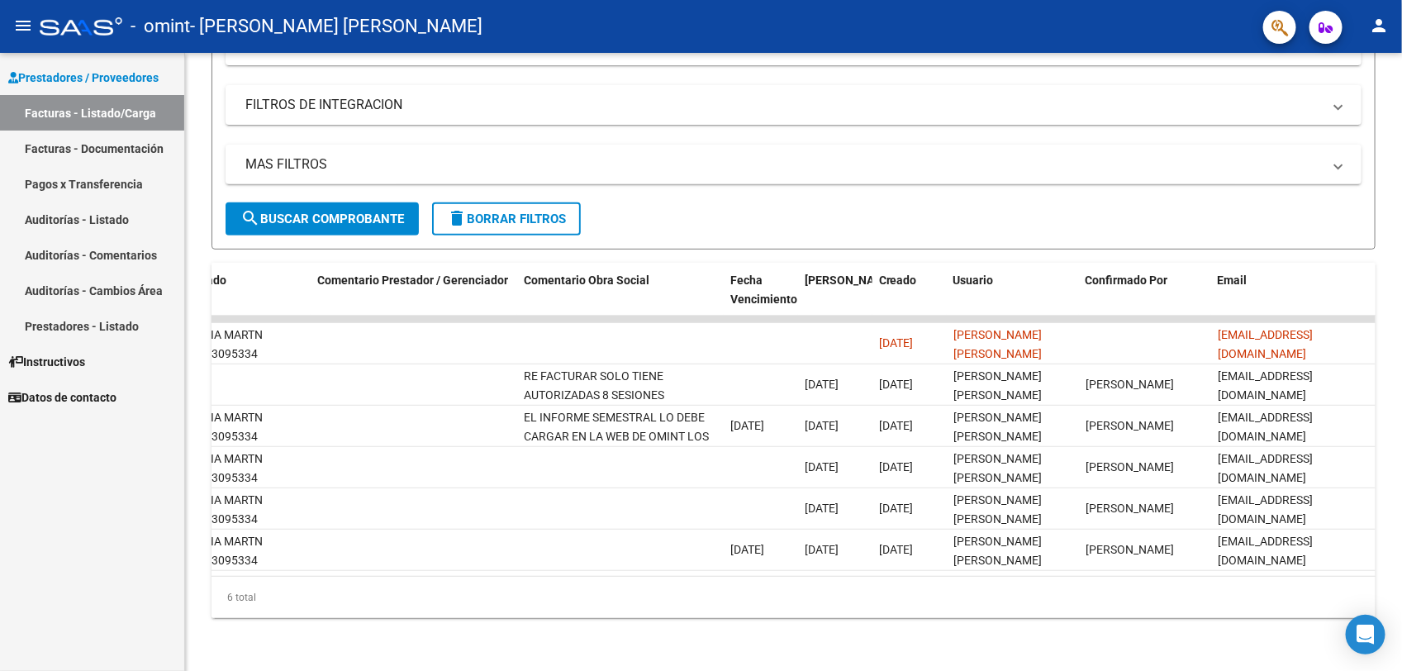
click at [29, 21] on mat-icon "menu" at bounding box center [23, 26] width 20 height 20
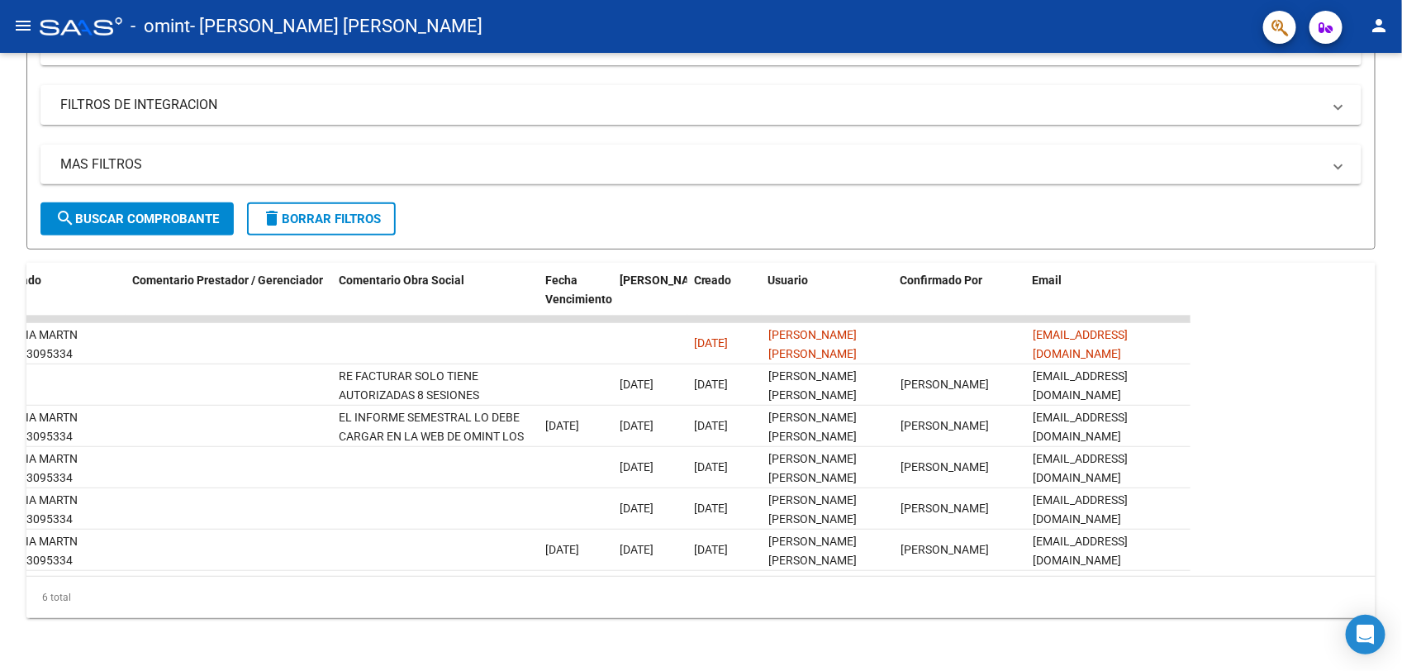
click at [1381, 27] on mat-icon "person" at bounding box center [1379, 26] width 20 height 20
click at [1334, 109] on button "exit_to_app Salir" at bounding box center [1345, 109] width 101 height 40
